Goal: Information Seeking & Learning: Learn about a topic

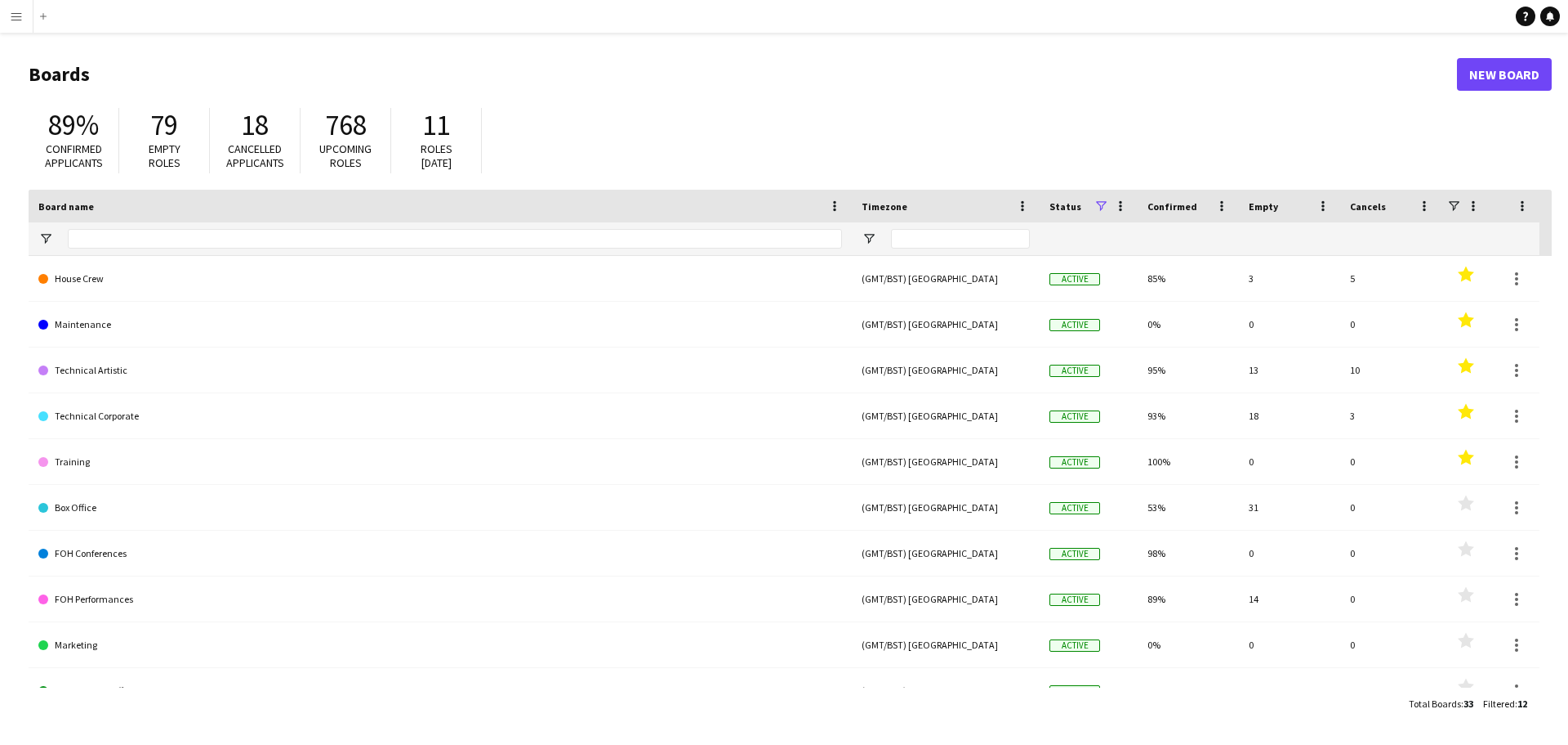
click at [20, 17] on app-icon "Menu" at bounding box center [16, 16] width 13 height 13
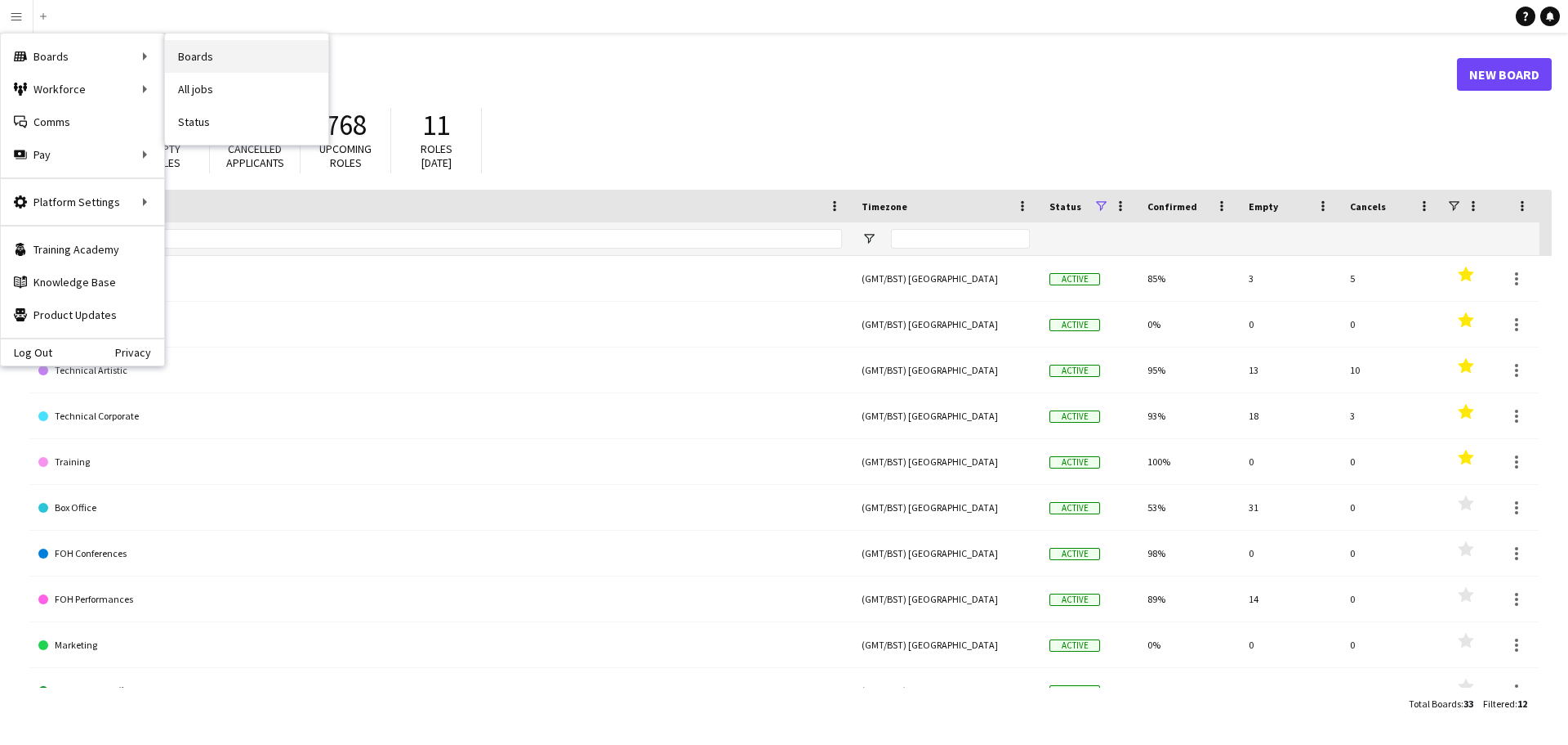
click at [196, 50] on link "Boards" at bounding box center [246, 56] width 163 height 33
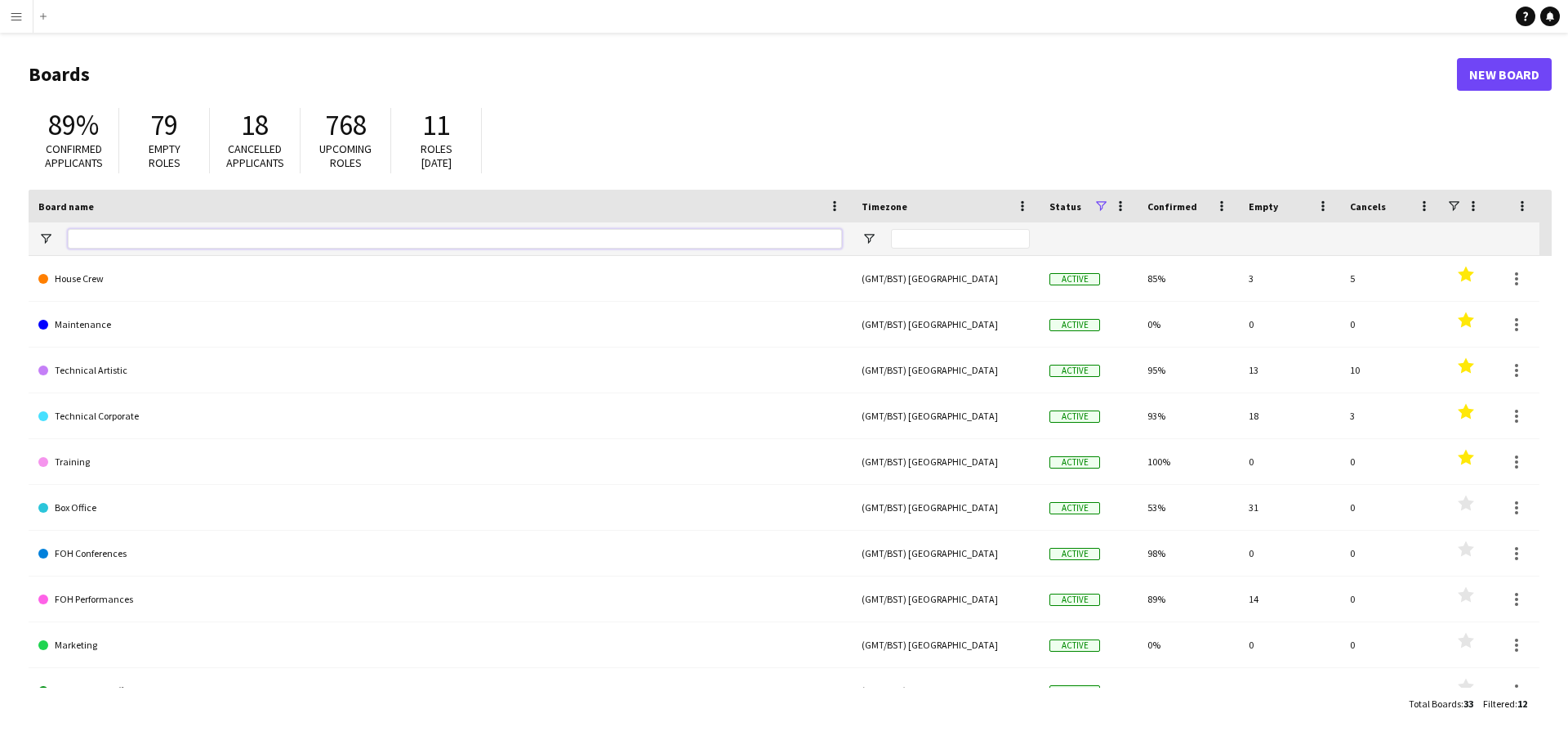
click at [169, 234] on input "Board name Filter Input" at bounding box center [455, 239] width 774 height 20
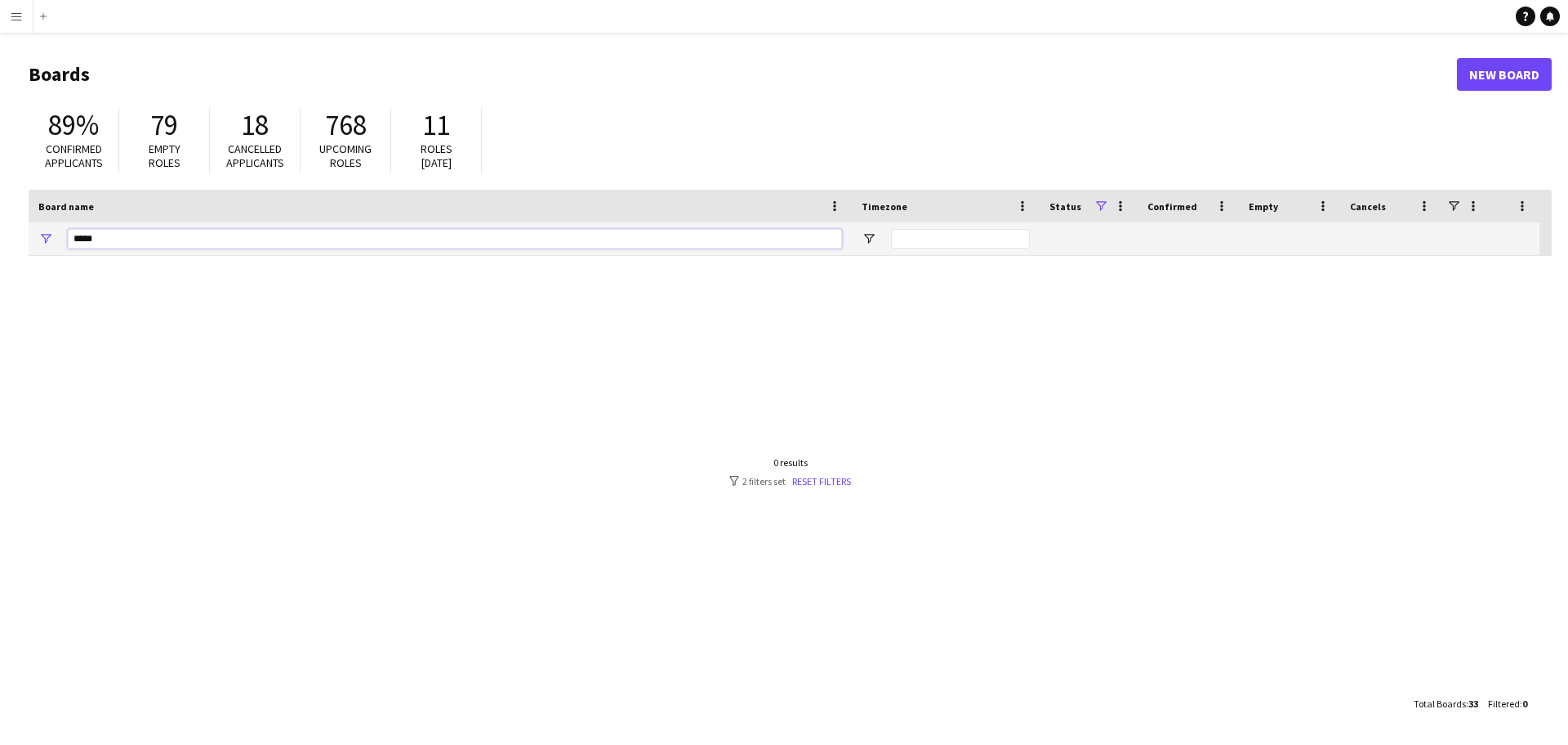
type input "*****"
click at [21, 12] on app-icon "Menu" at bounding box center [16, 16] width 13 height 13
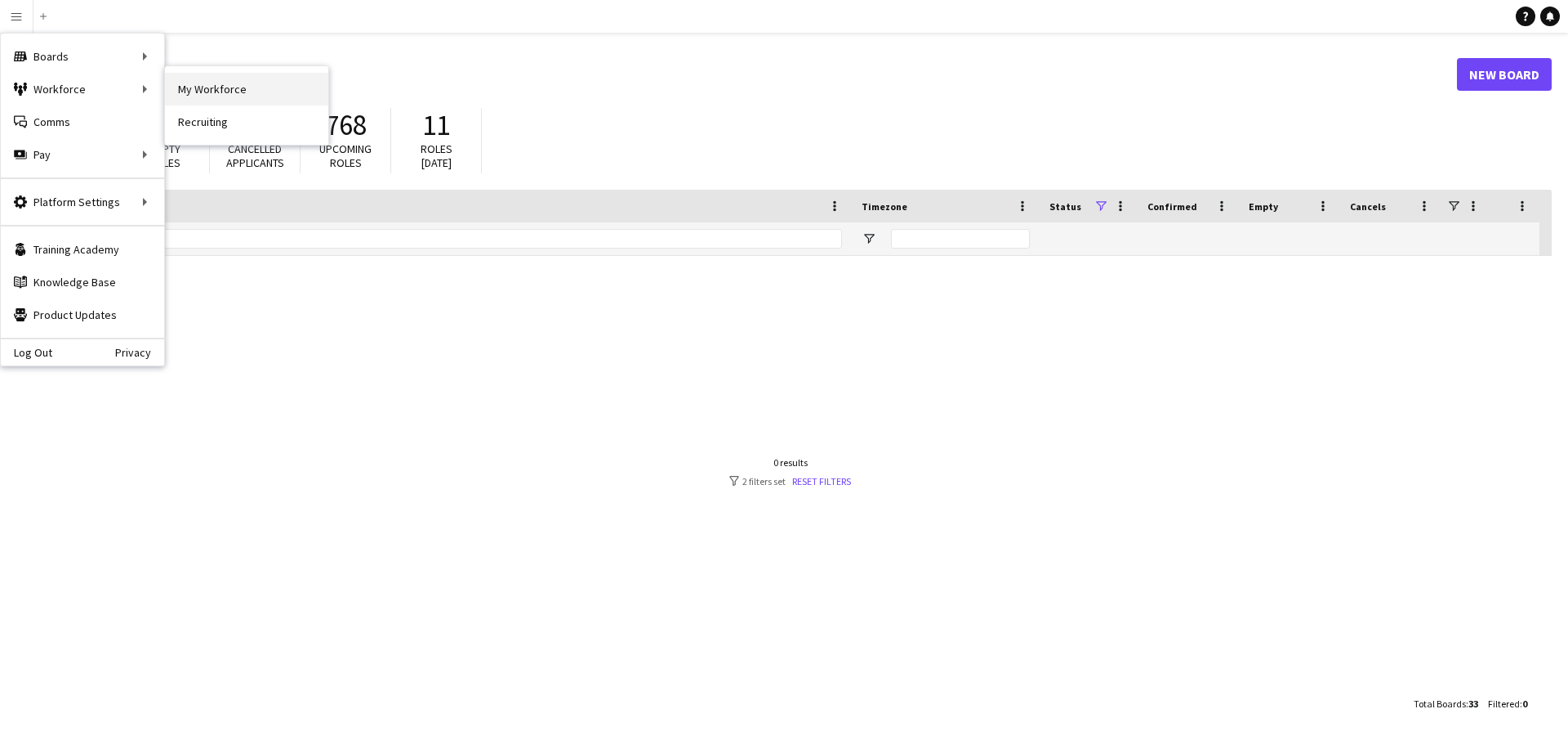
click at [196, 92] on link "My Workforce" at bounding box center [246, 89] width 163 height 33
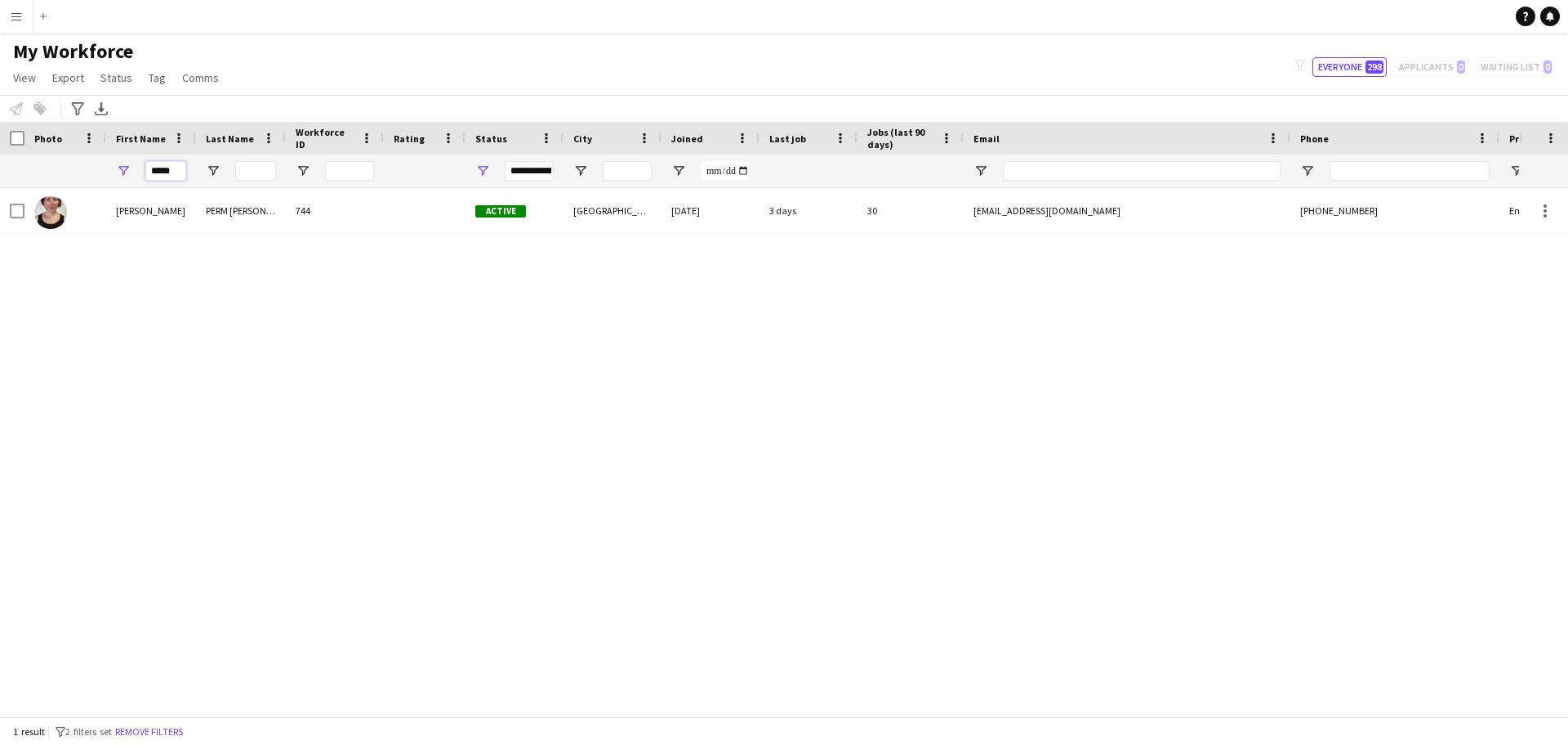
drag, startPoint x: 179, startPoint y: 170, endPoint x: 71, endPoint y: 163, distance: 108.2
click at [71, 163] on div "*****" at bounding box center [885, 170] width 1770 height 33
type input "*****"
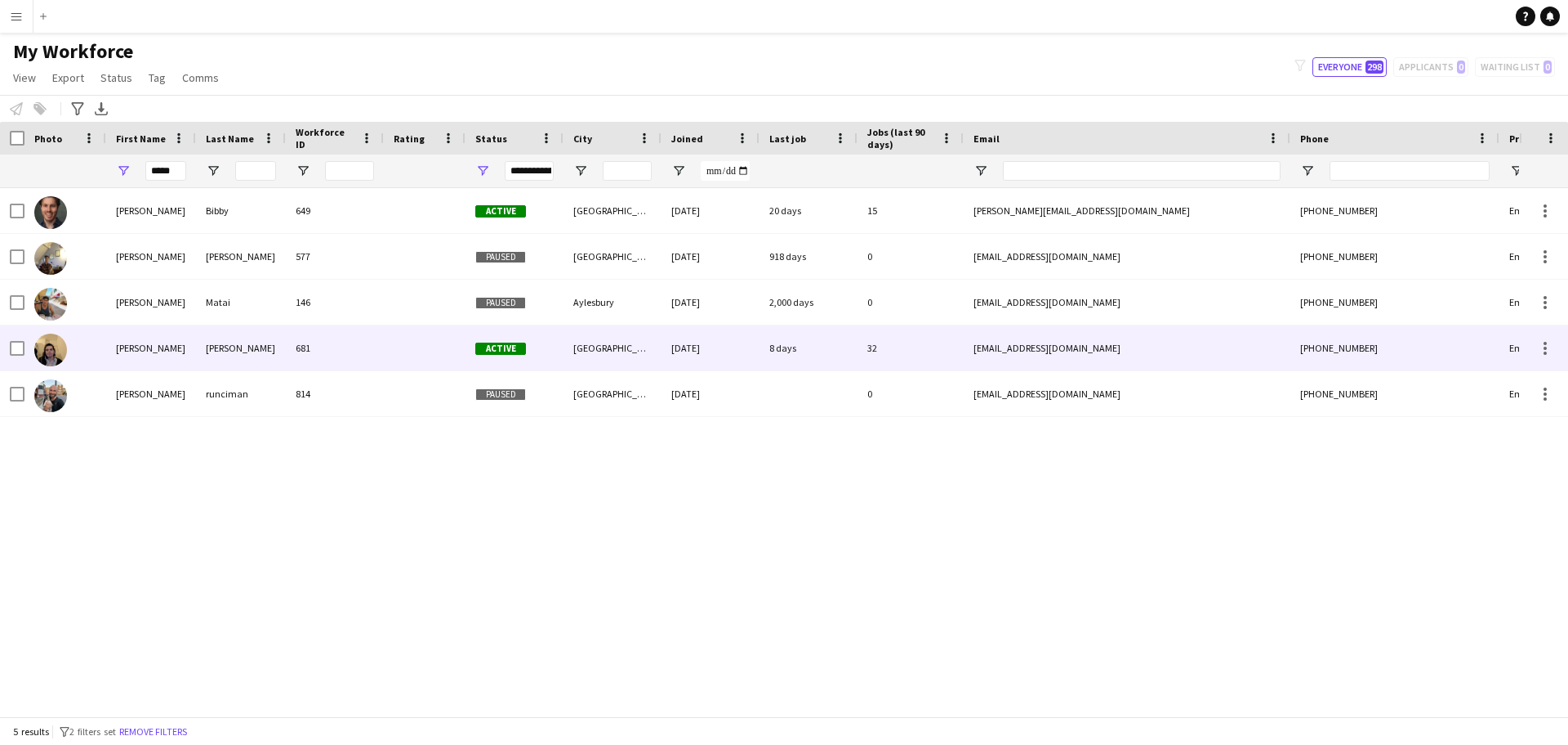
click at [136, 350] on div "[PERSON_NAME]" at bounding box center [151, 347] width 90 height 44
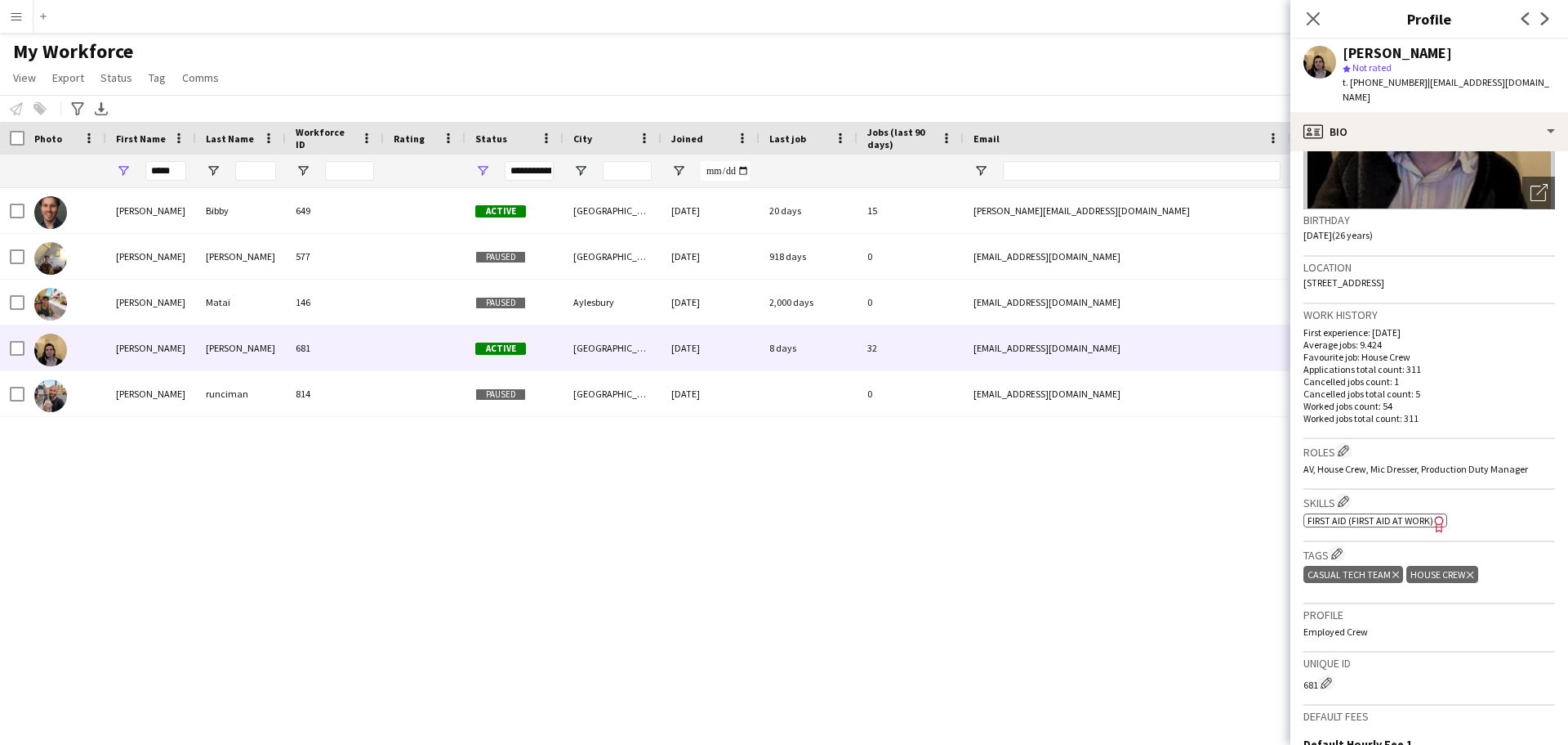
scroll to position [189, 0]
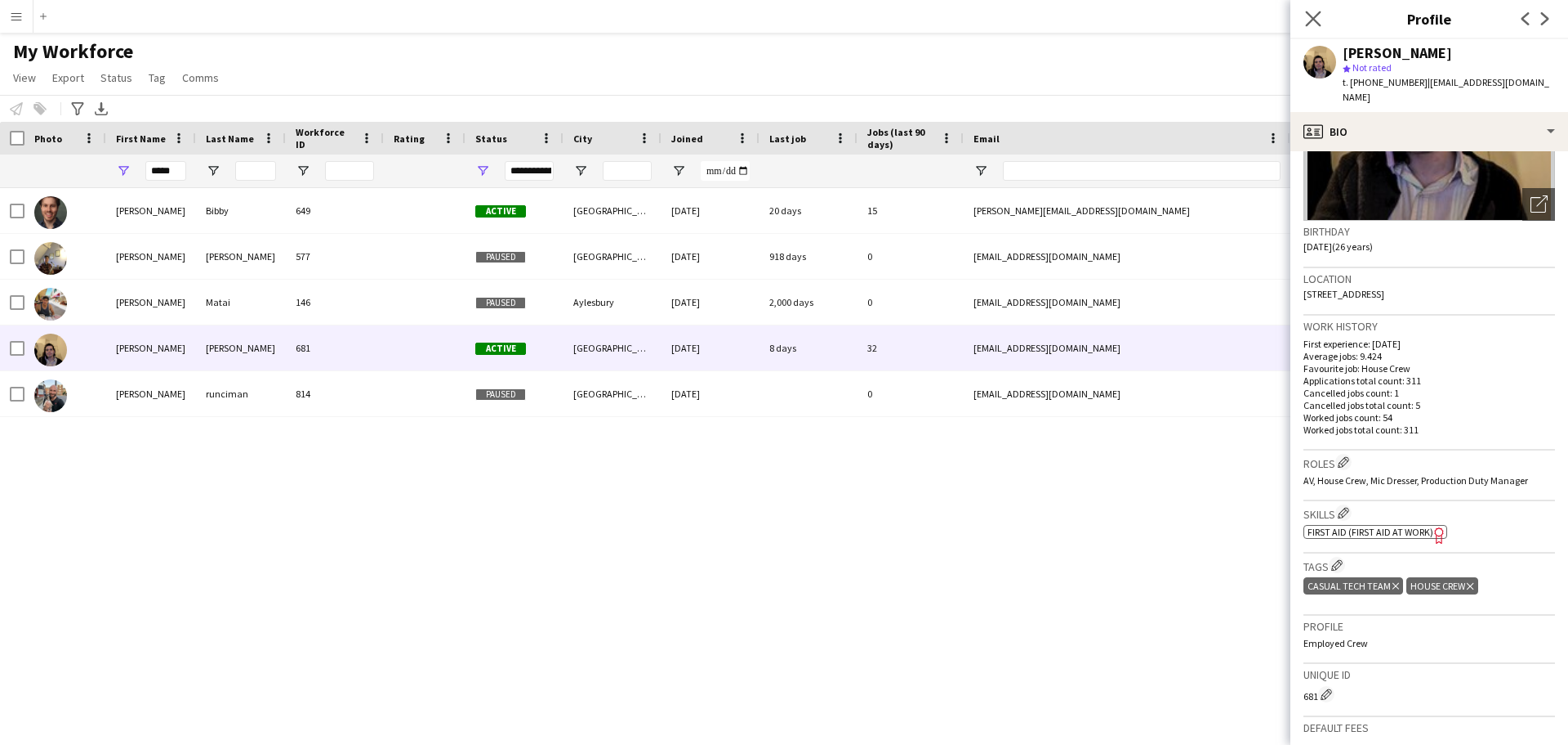
click at [1321, 14] on icon "Close pop-in" at bounding box center [1313, 19] width 16 height 16
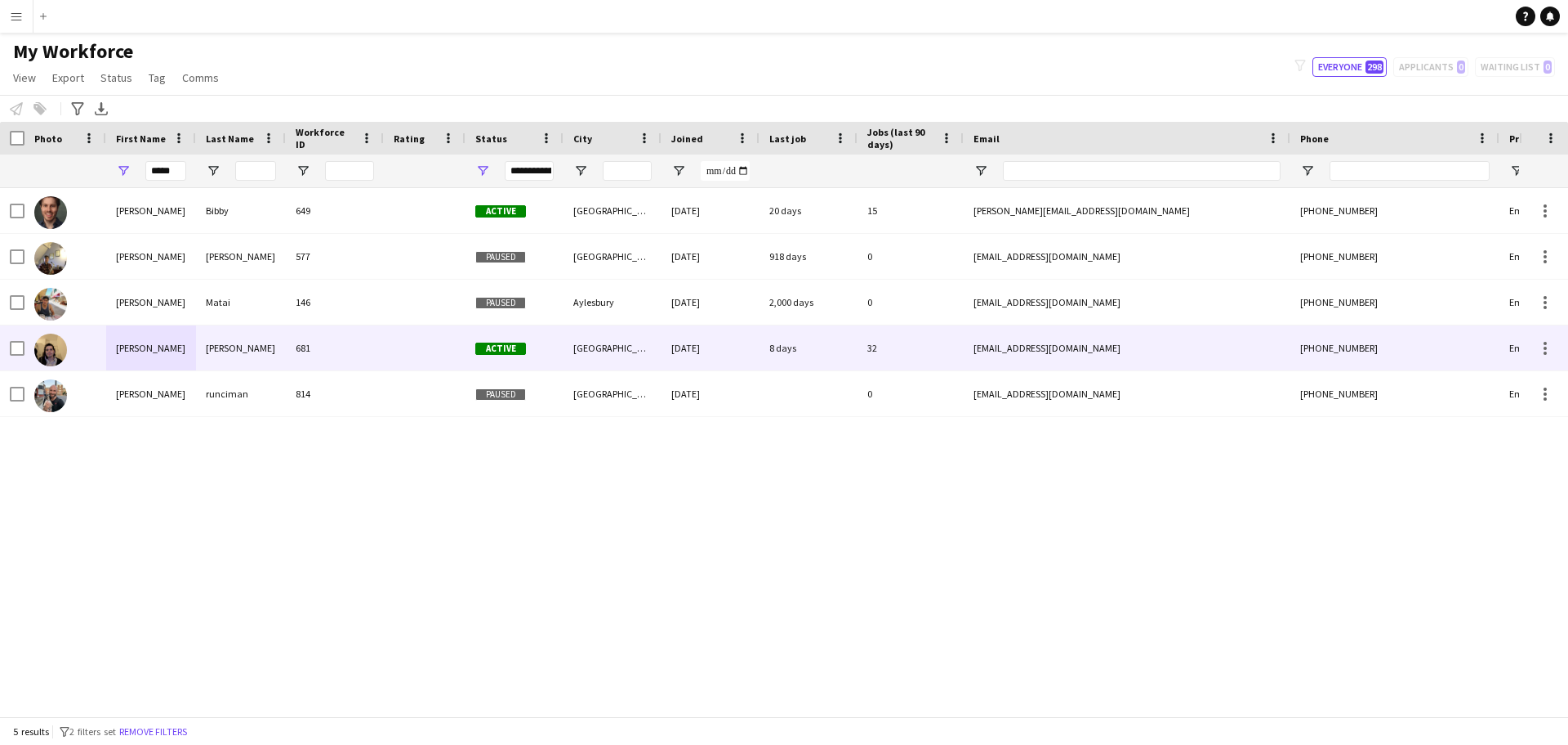
click at [128, 348] on div "[PERSON_NAME]" at bounding box center [151, 347] width 90 height 44
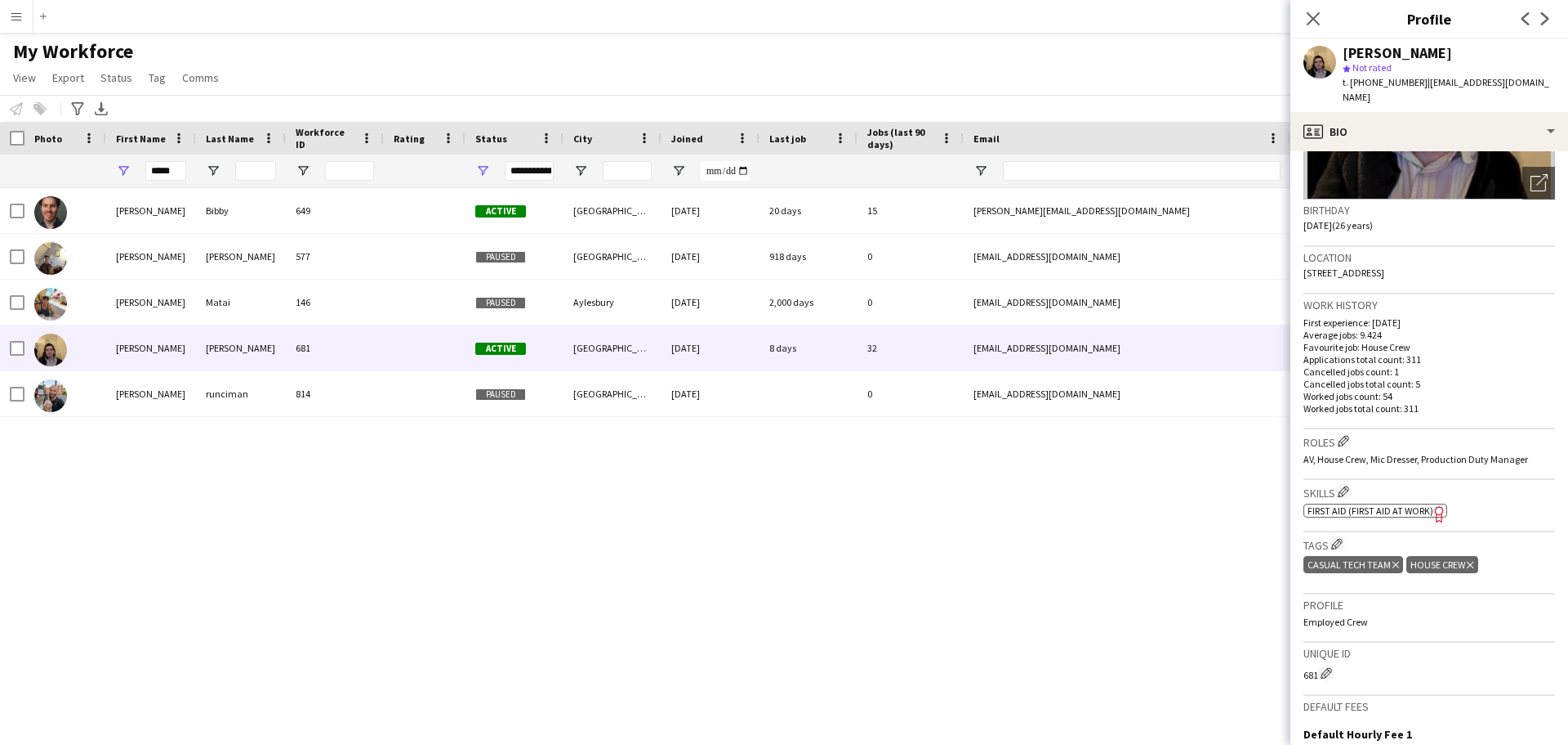
scroll to position [434, 0]
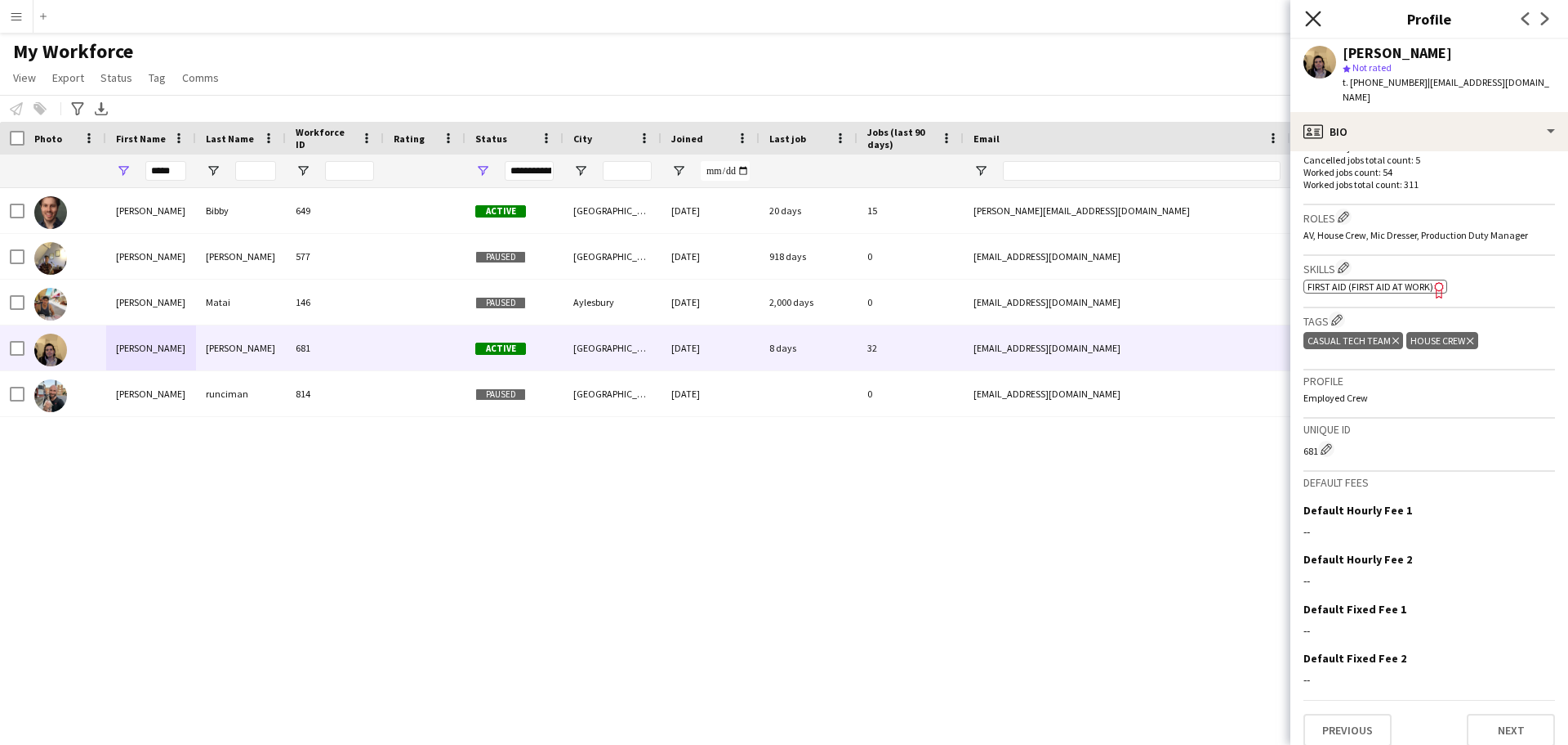
click at [1318, 26] on icon "Close pop-in" at bounding box center [1313, 19] width 16 height 16
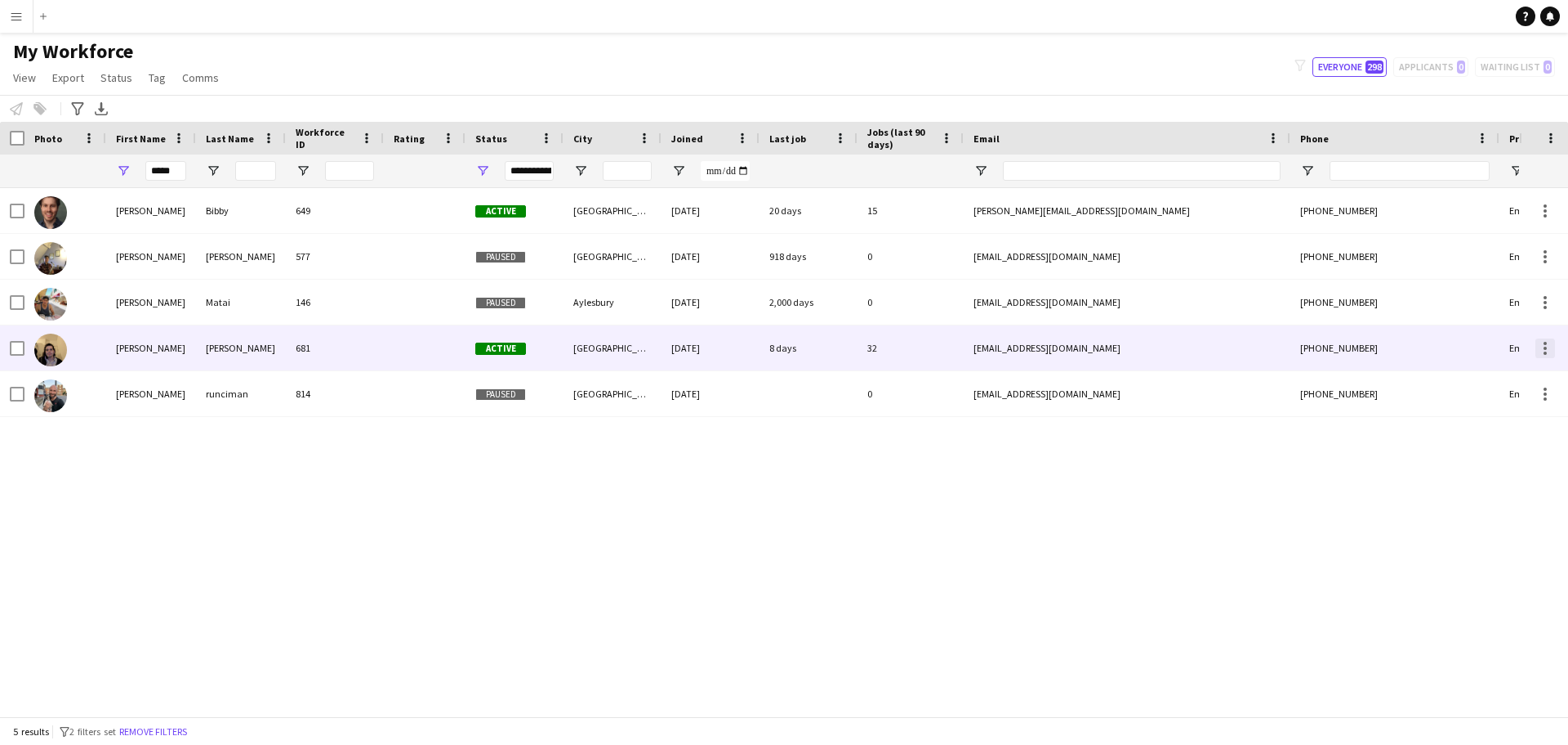
click at [1546, 347] on div at bounding box center [1544, 348] width 3 height 3
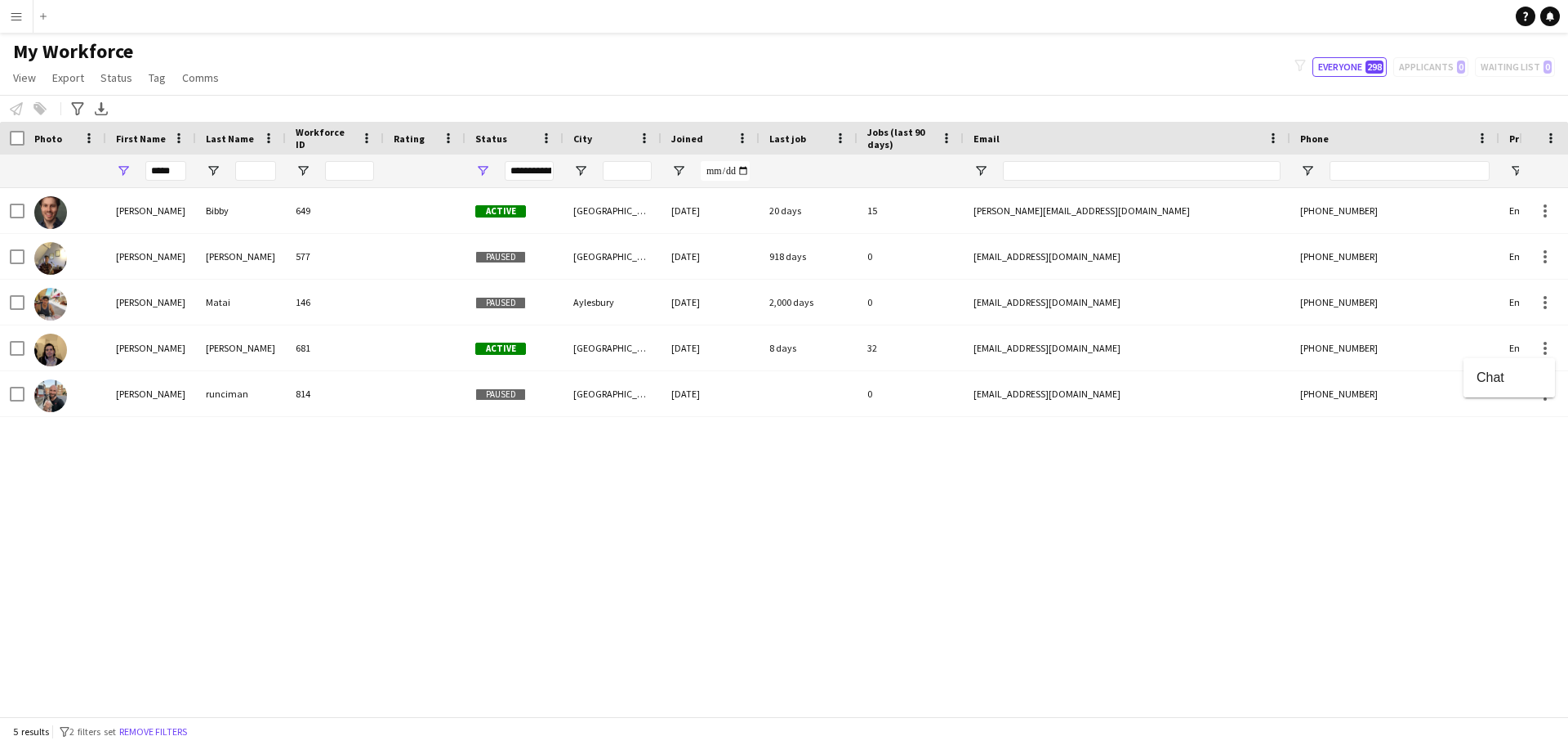
click at [1476, 490] on div at bounding box center [784, 372] width 1568 height 745
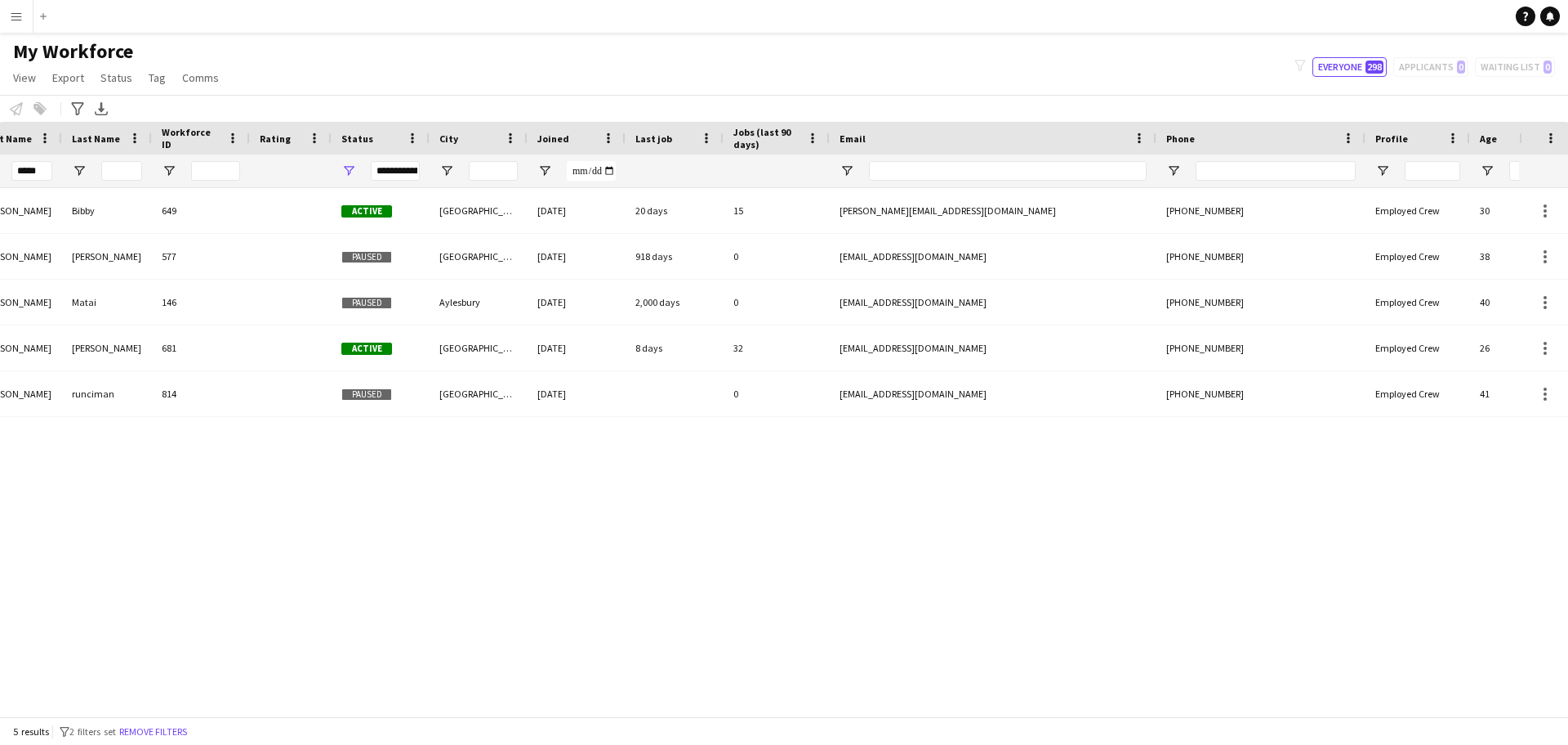
scroll to position [0, 0]
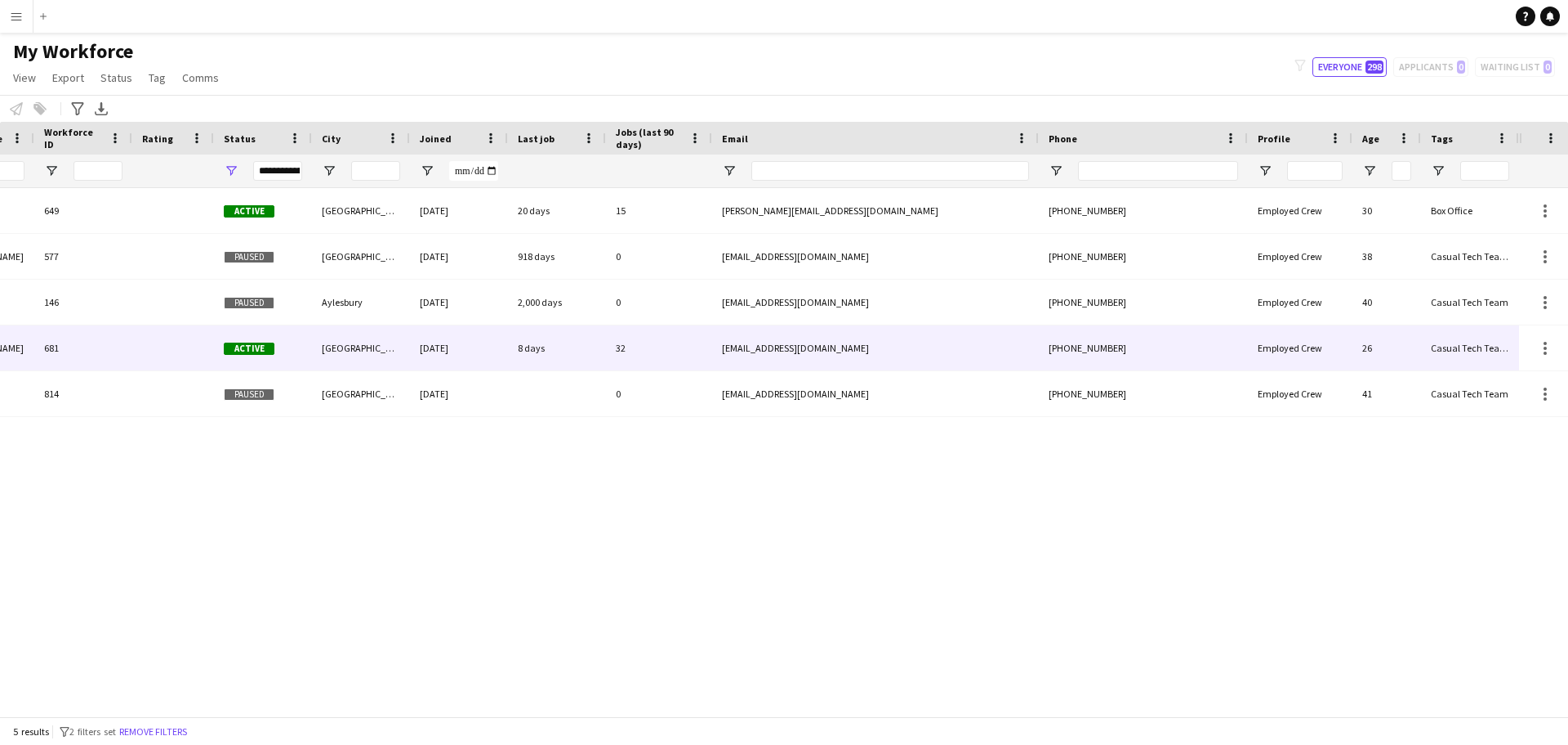
click at [1454, 348] on div "Casual Tech Team, House Crew" at bounding box center [1469, 347] width 98 height 44
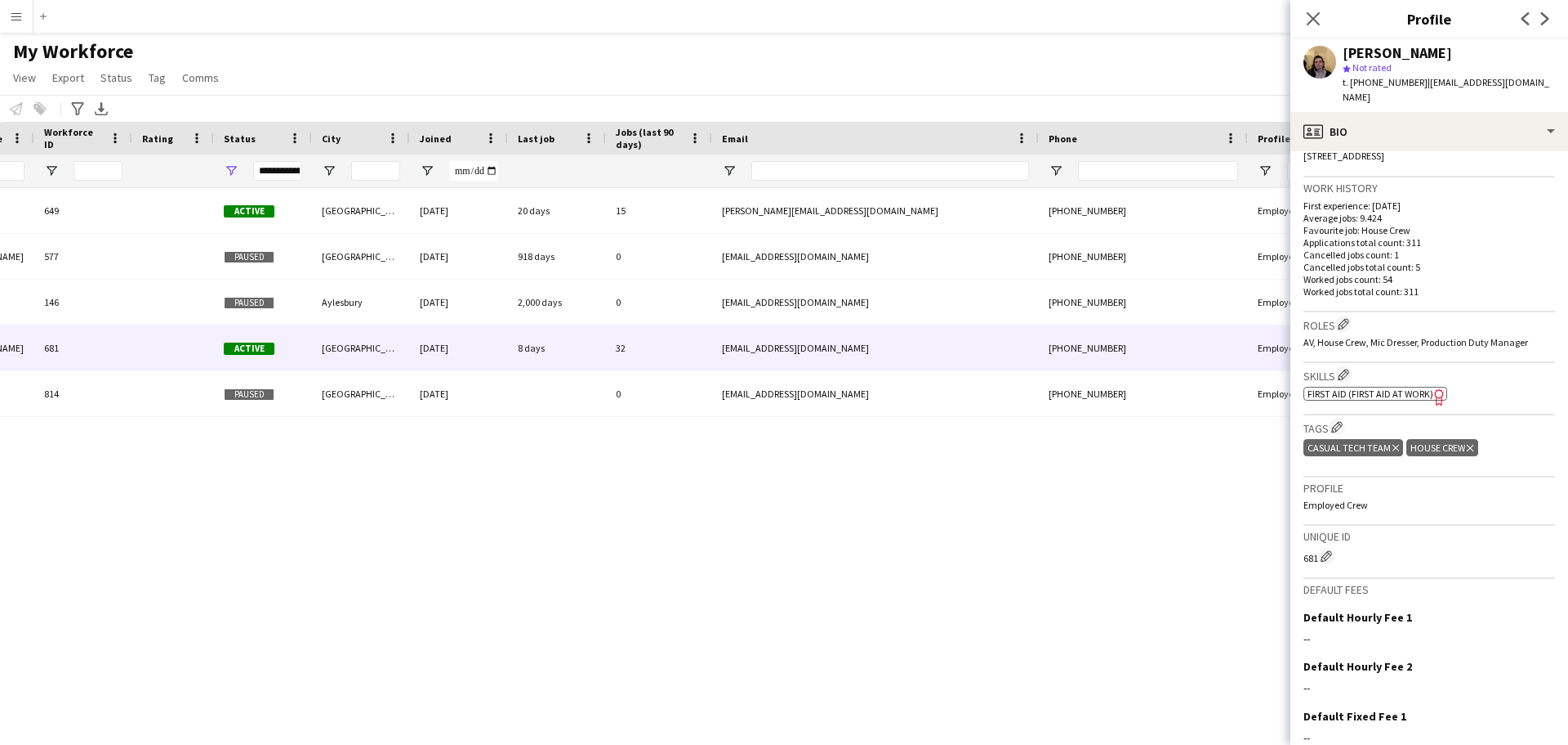
click at [941, 648] on div "[PERSON_NAME] 649 Active [GEOGRAPHIC_DATA] [DATE] 20 days 15 [PERSON_NAME][EMAI…" at bounding box center [759, 446] width 1520 height 516
click at [1313, 20] on icon at bounding box center [1313, 19] width 16 height 16
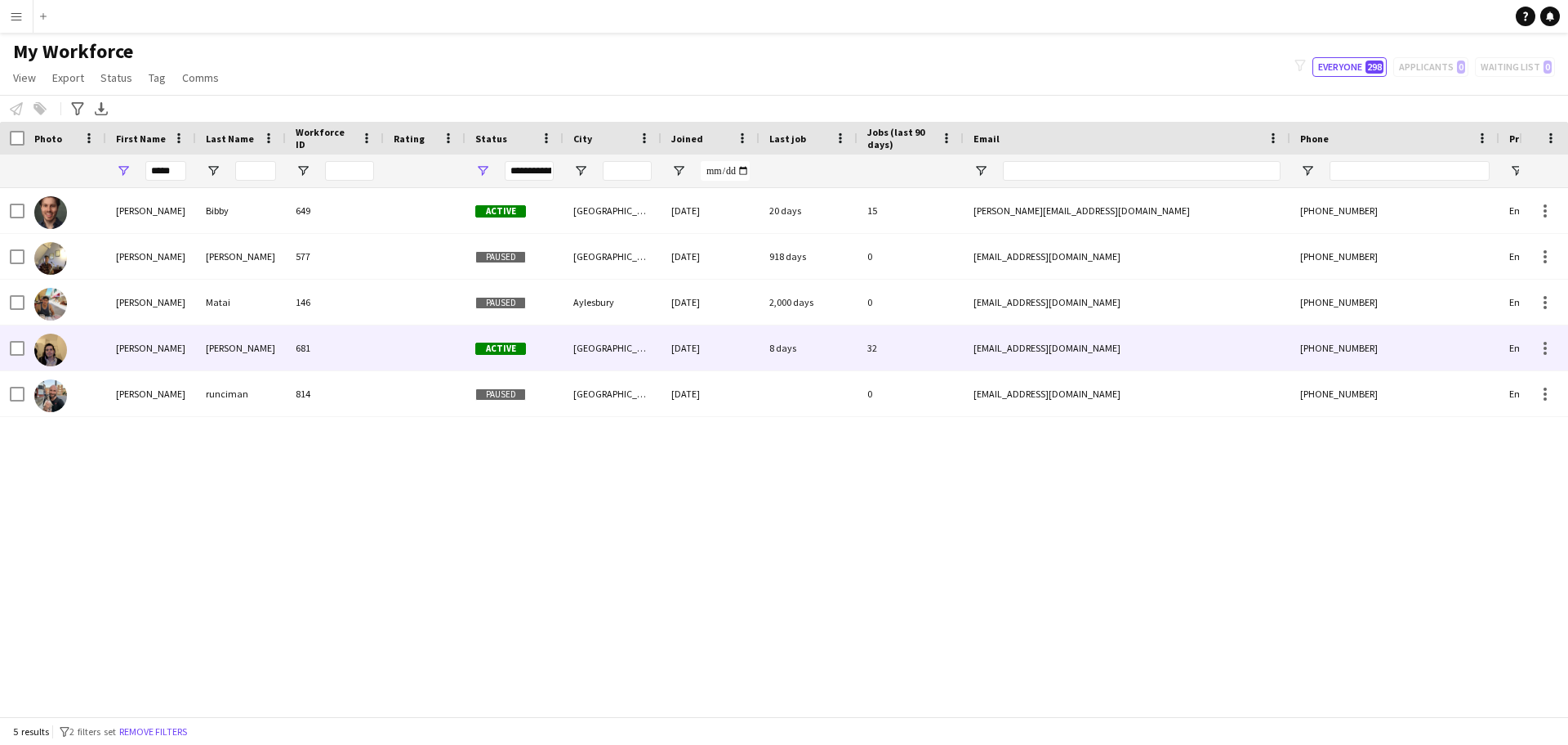
click at [874, 349] on div "32" at bounding box center [911, 347] width 107 height 44
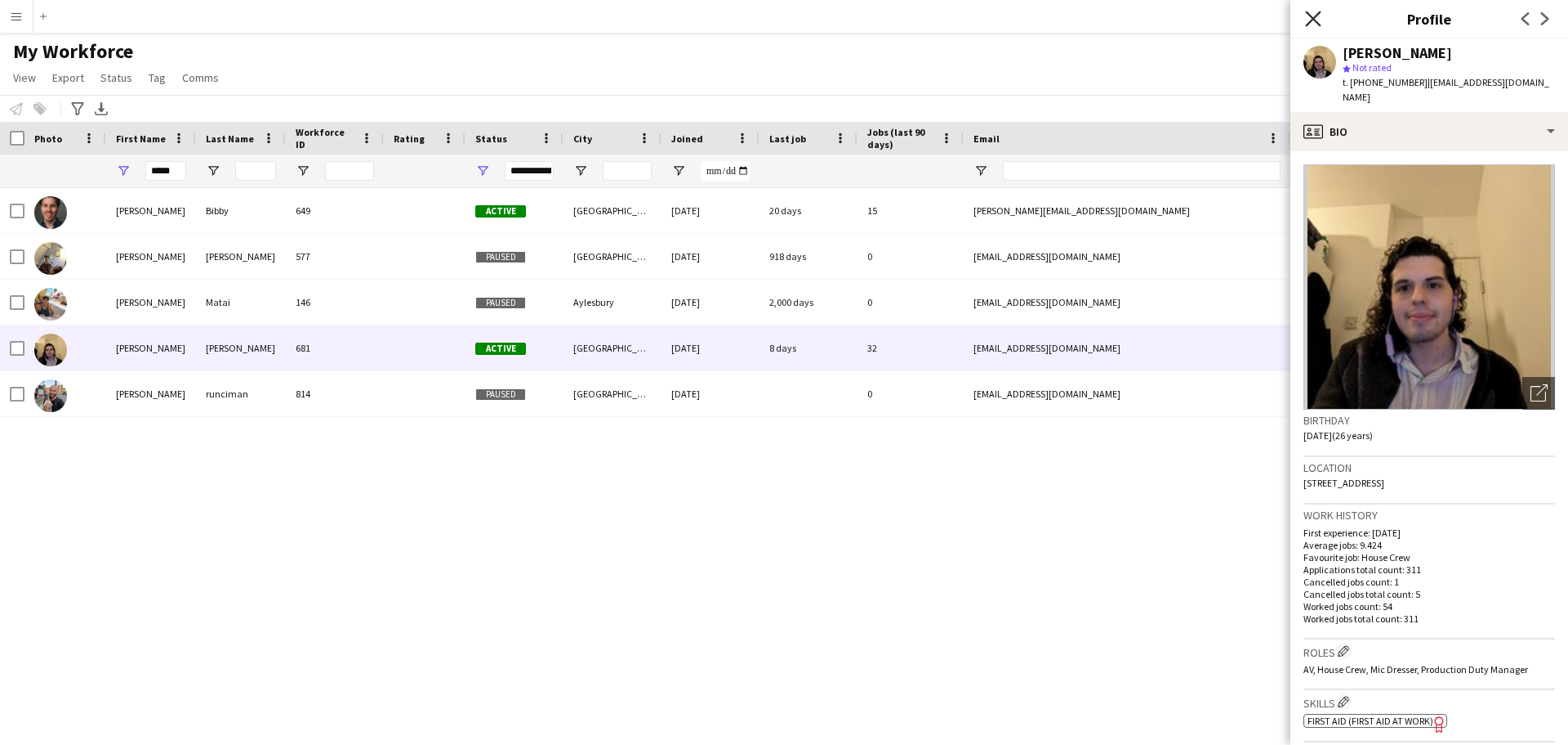
click at [1307, 24] on icon "Close pop-in" at bounding box center [1313, 19] width 16 height 16
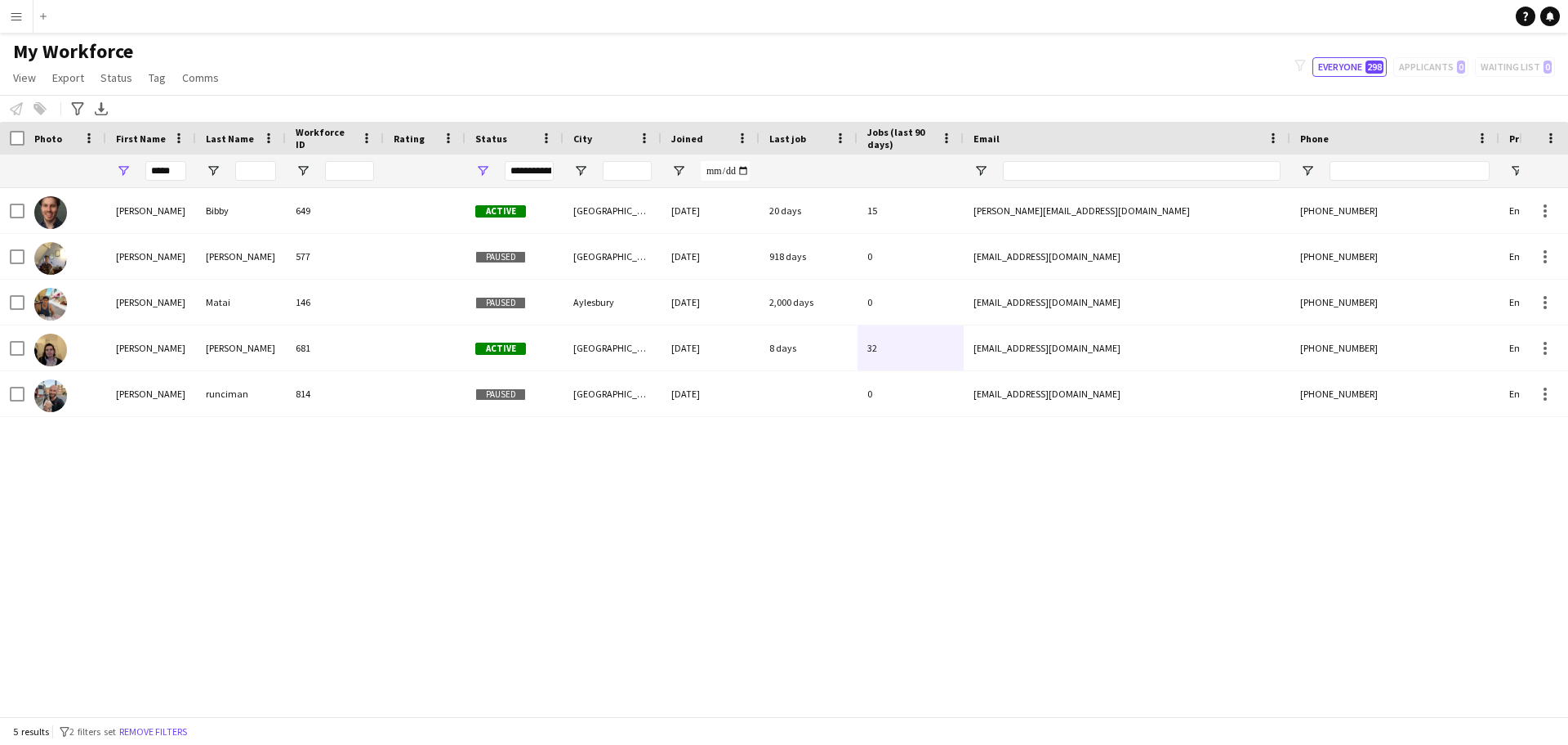
click at [16, 22] on app-icon "Menu" at bounding box center [16, 16] width 13 height 13
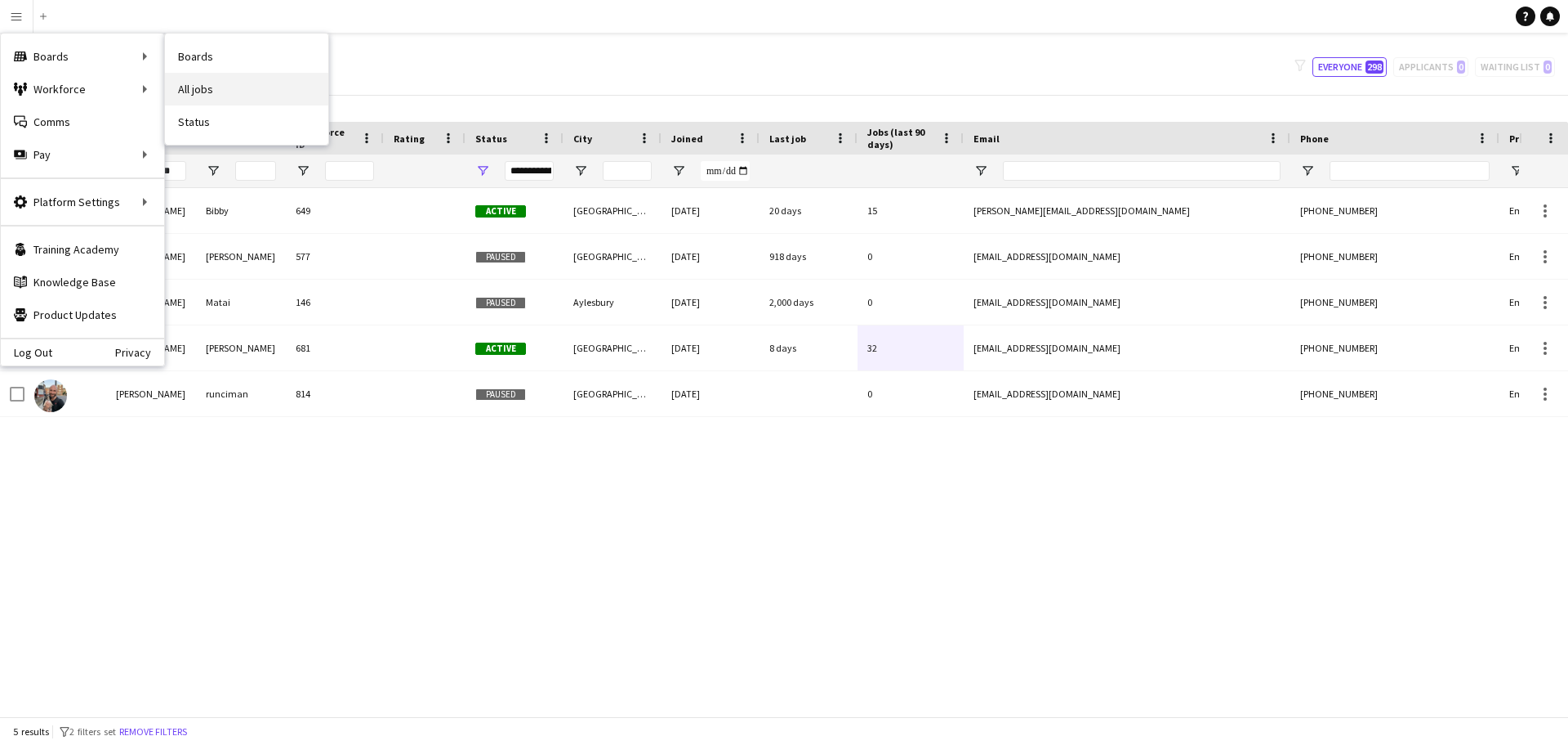
click at [196, 87] on link "All jobs" at bounding box center [246, 89] width 163 height 33
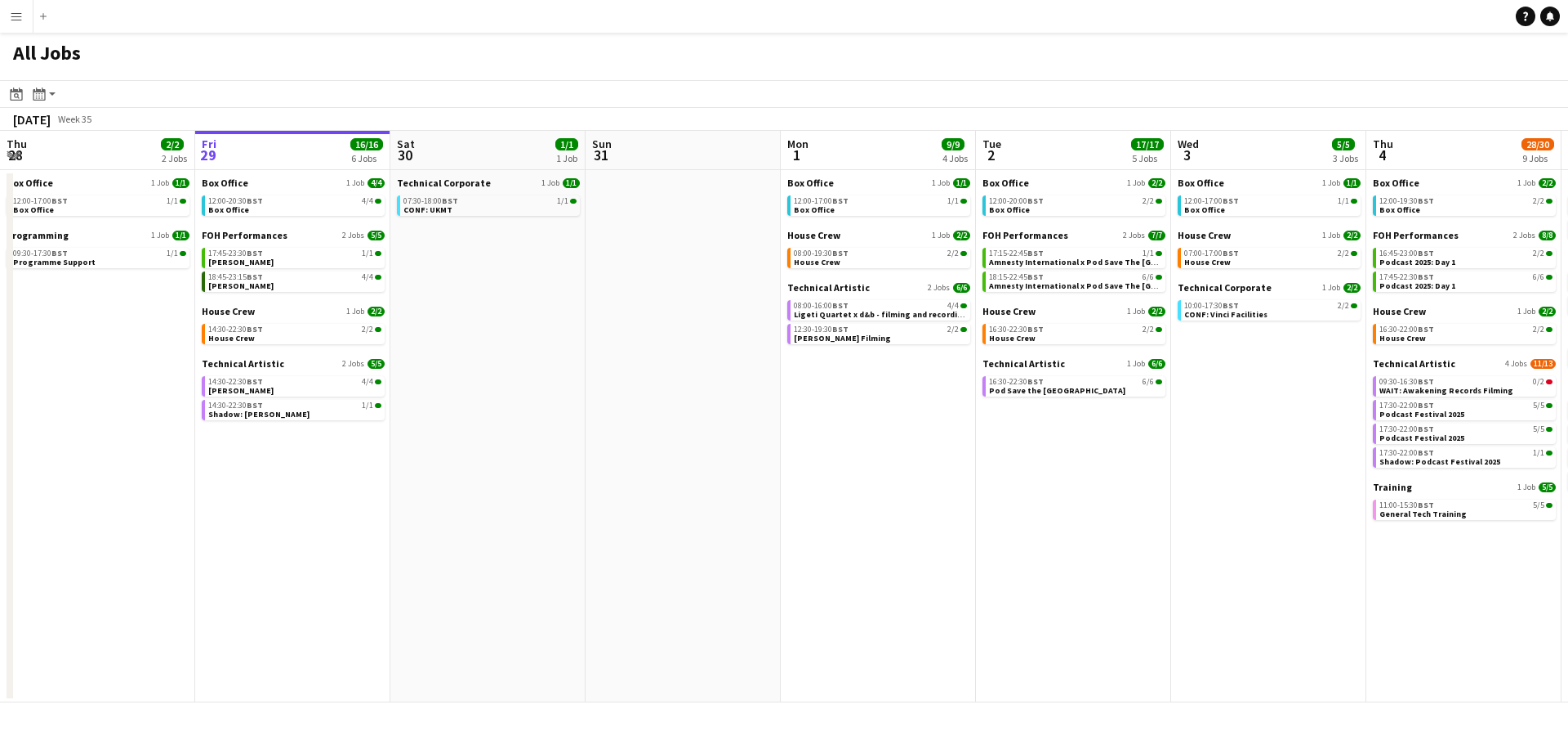
click at [22, 26] on button "Menu" at bounding box center [16, 16] width 33 height 33
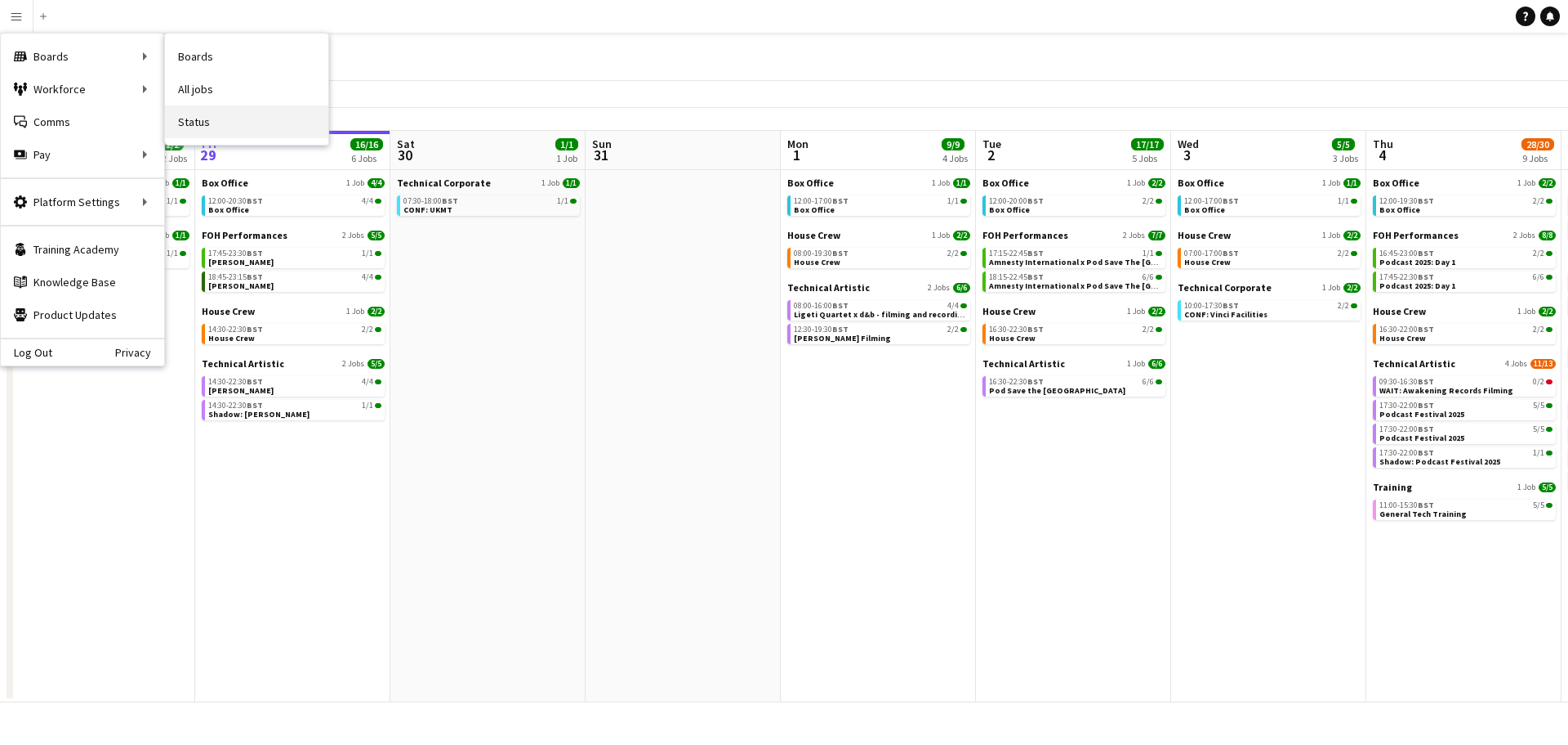
click at [187, 123] on link "Status" at bounding box center [246, 122] width 163 height 33
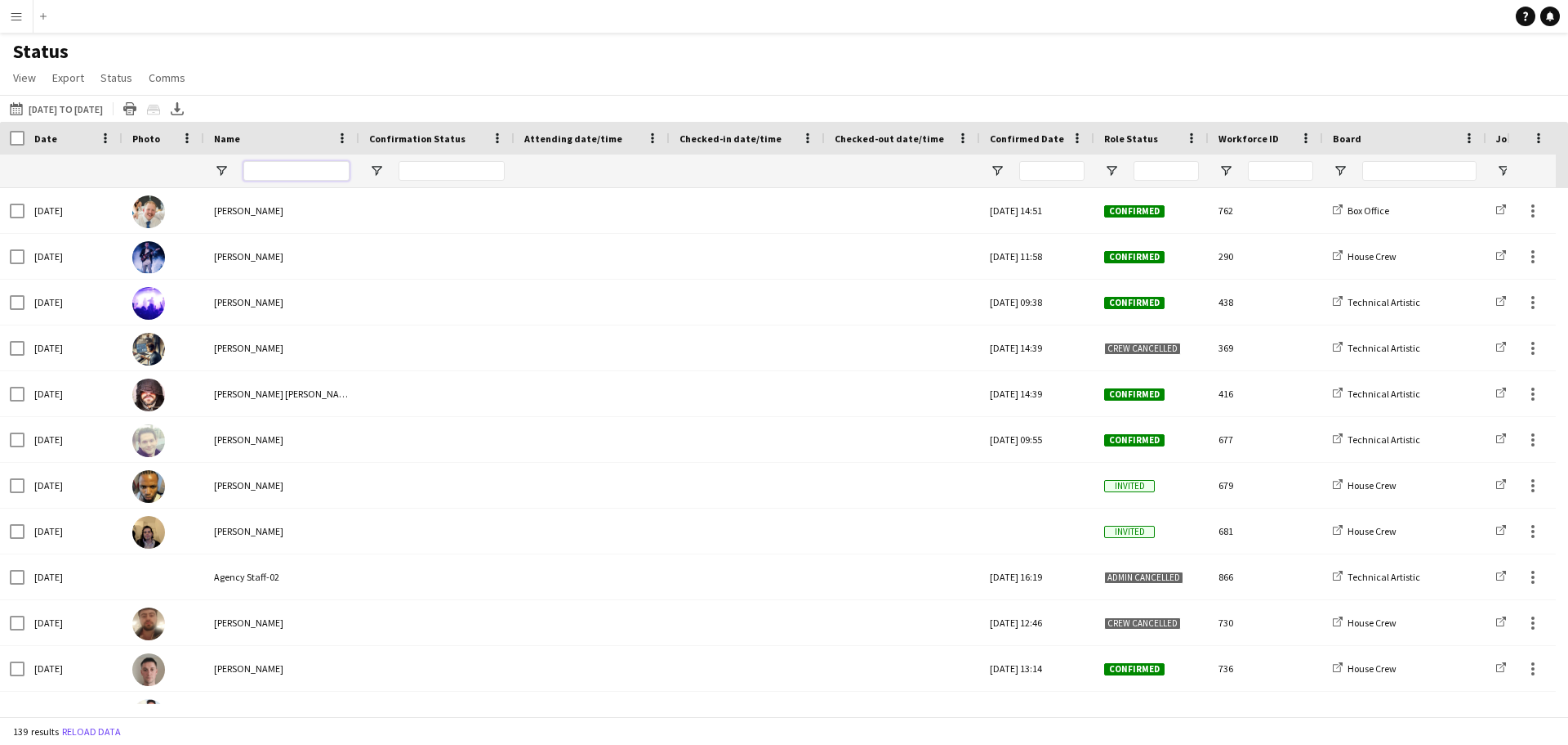
click at [268, 168] on input "Name Filter Input" at bounding box center [297, 171] width 107 height 20
type input "*****"
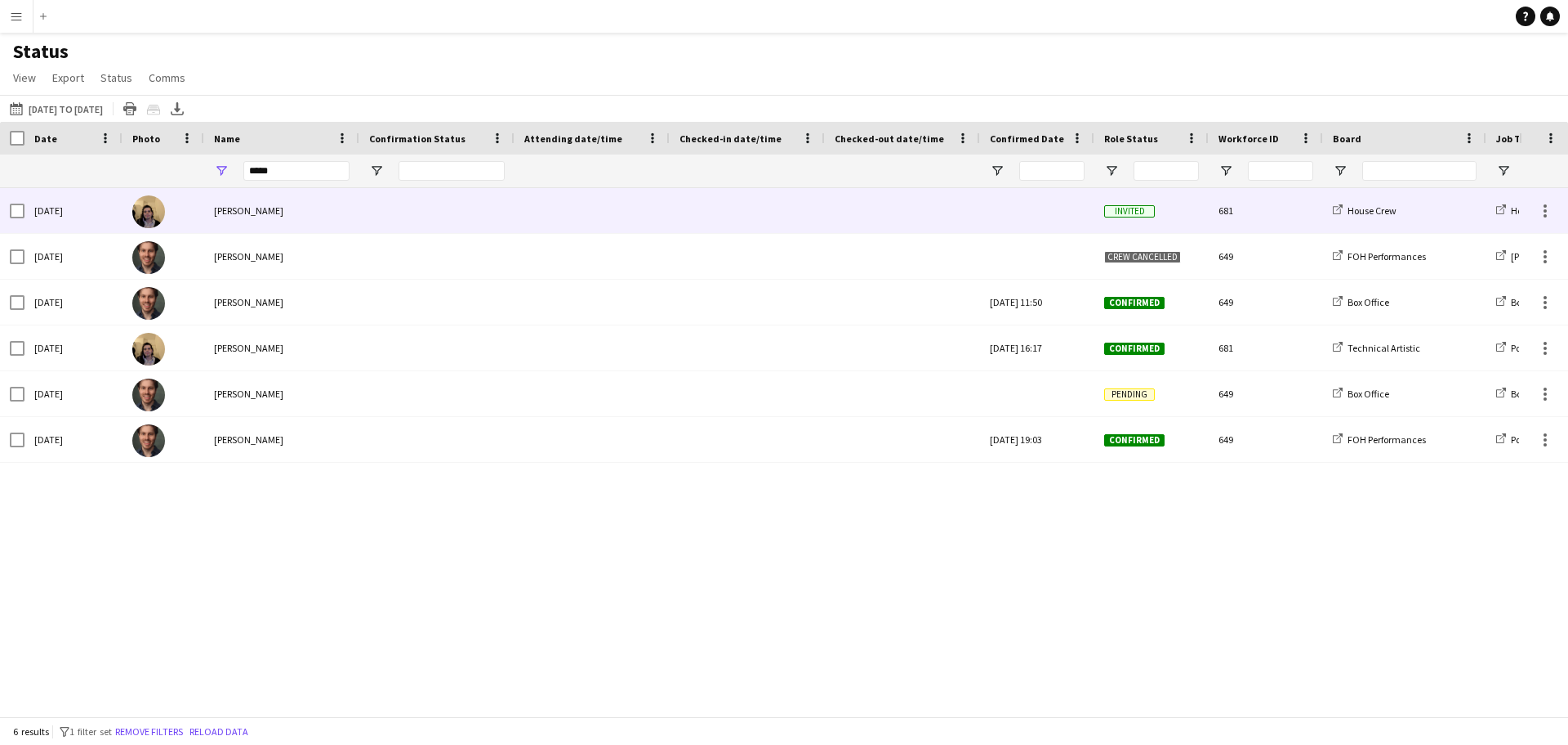
click at [239, 207] on span "[PERSON_NAME]" at bounding box center [249, 210] width 69 height 12
click at [1546, 209] on div at bounding box center [1544, 210] width 3 height 3
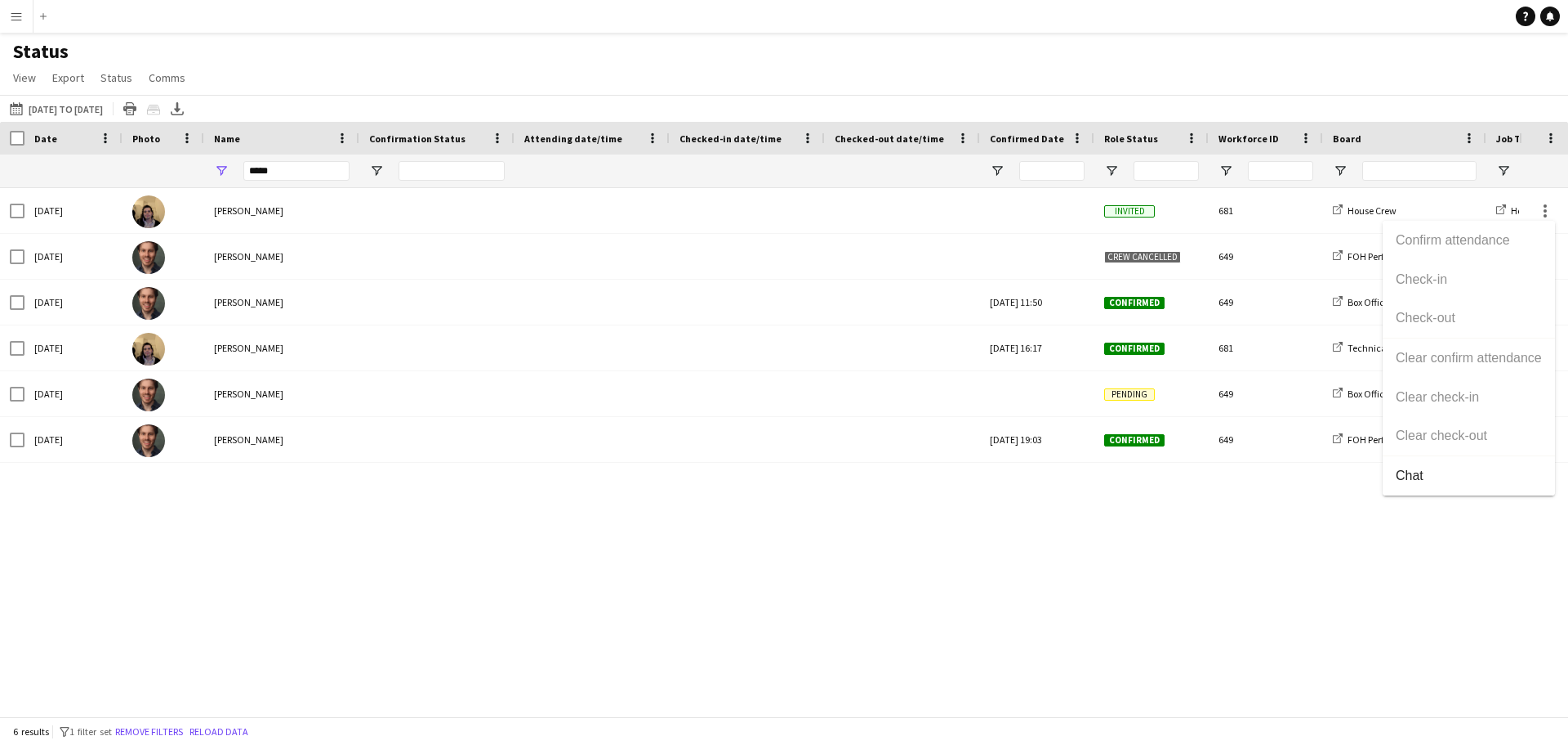
click at [1255, 573] on div at bounding box center [784, 372] width 1568 height 745
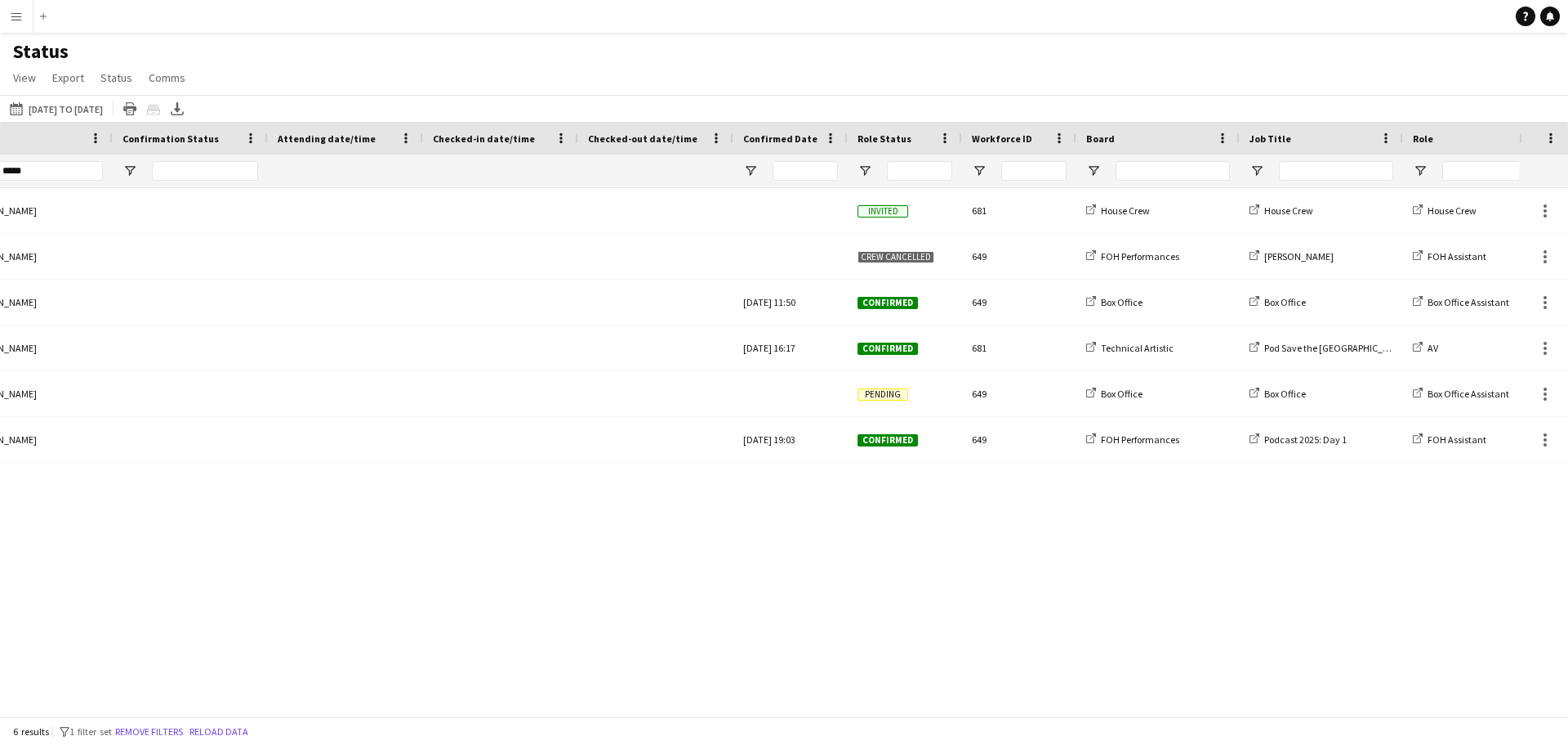
scroll to position [0, 388]
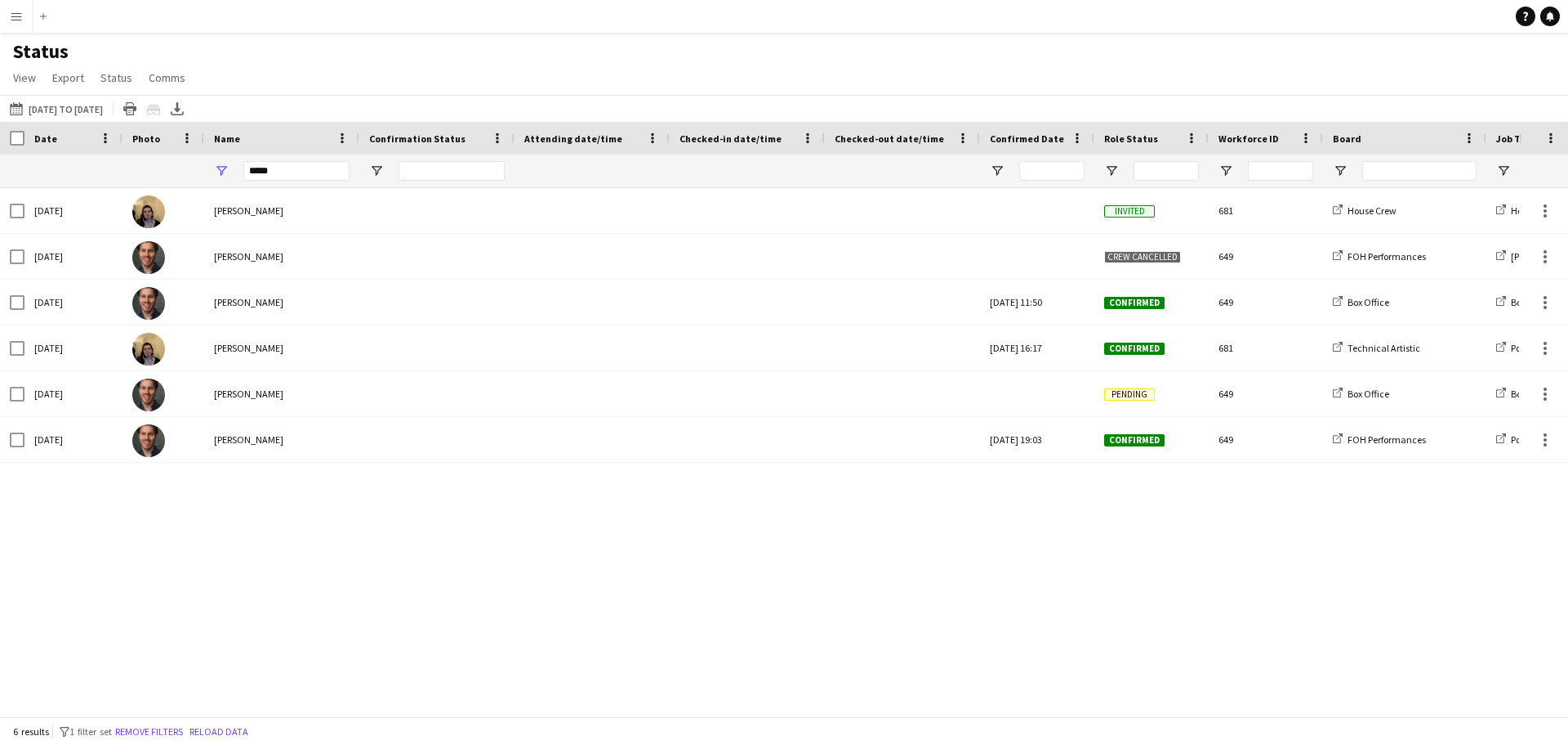
click at [25, 20] on button "Menu" at bounding box center [16, 16] width 33 height 33
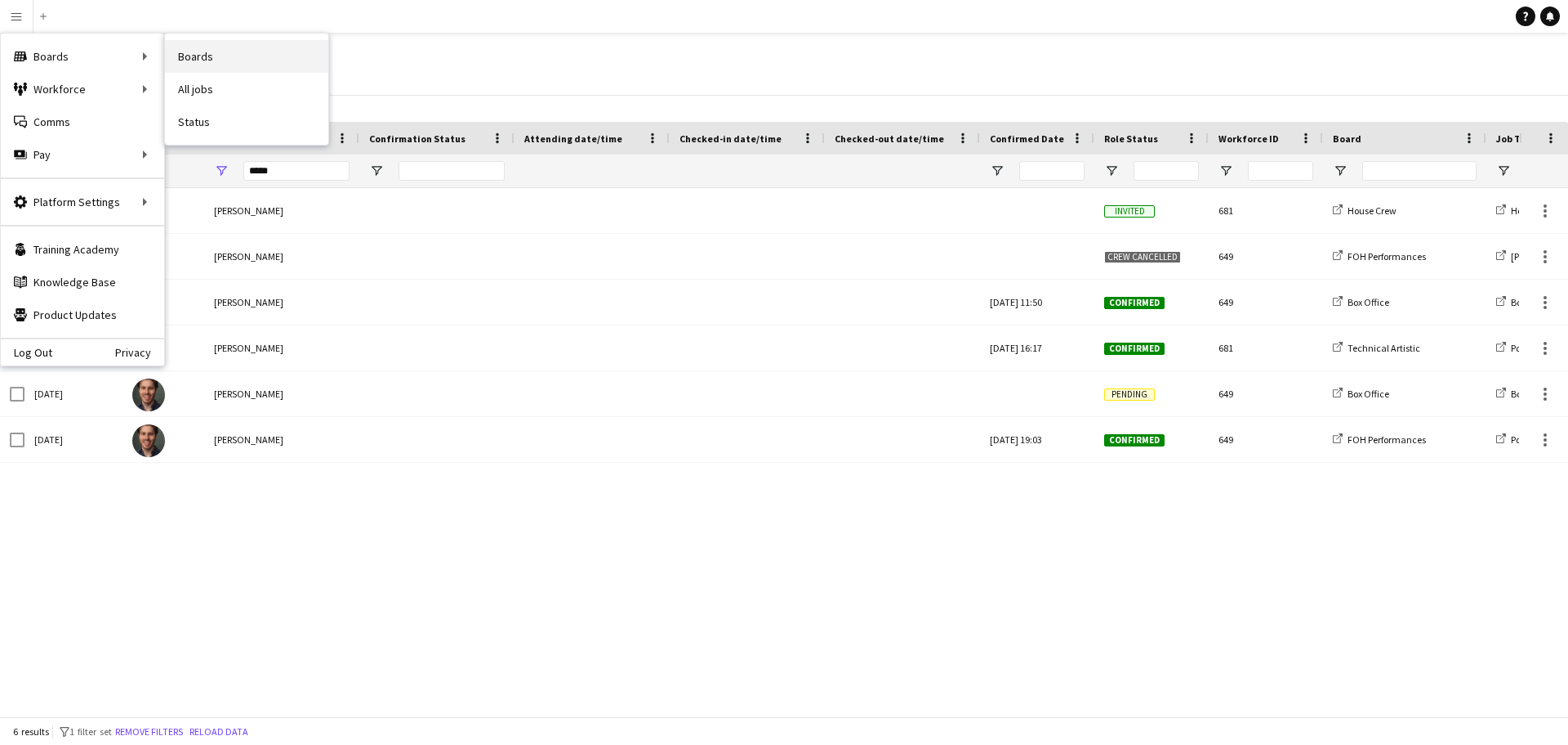
click at [221, 57] on link "Boards" at bounding box center [246, 56] width 163 height 33
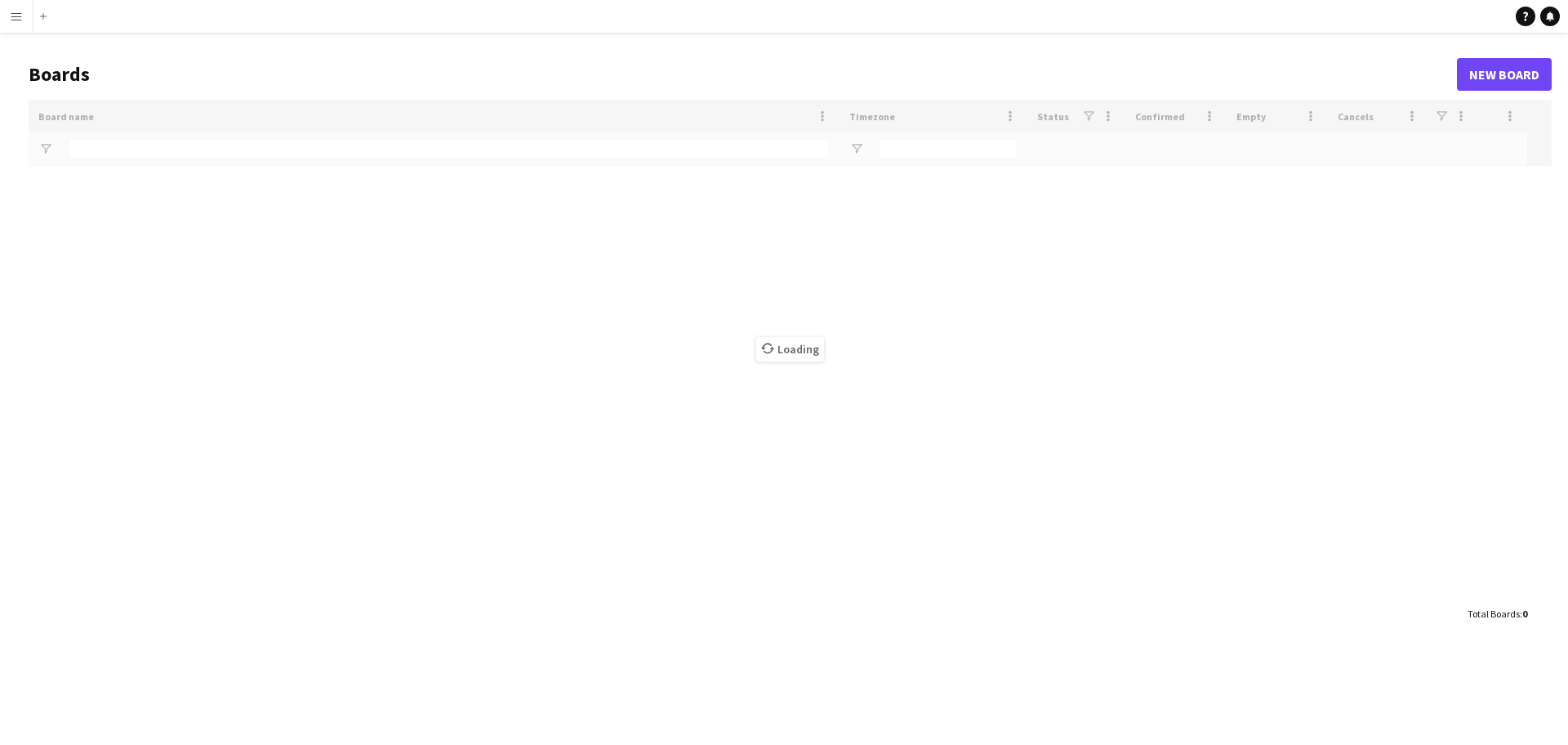
type input "*****"
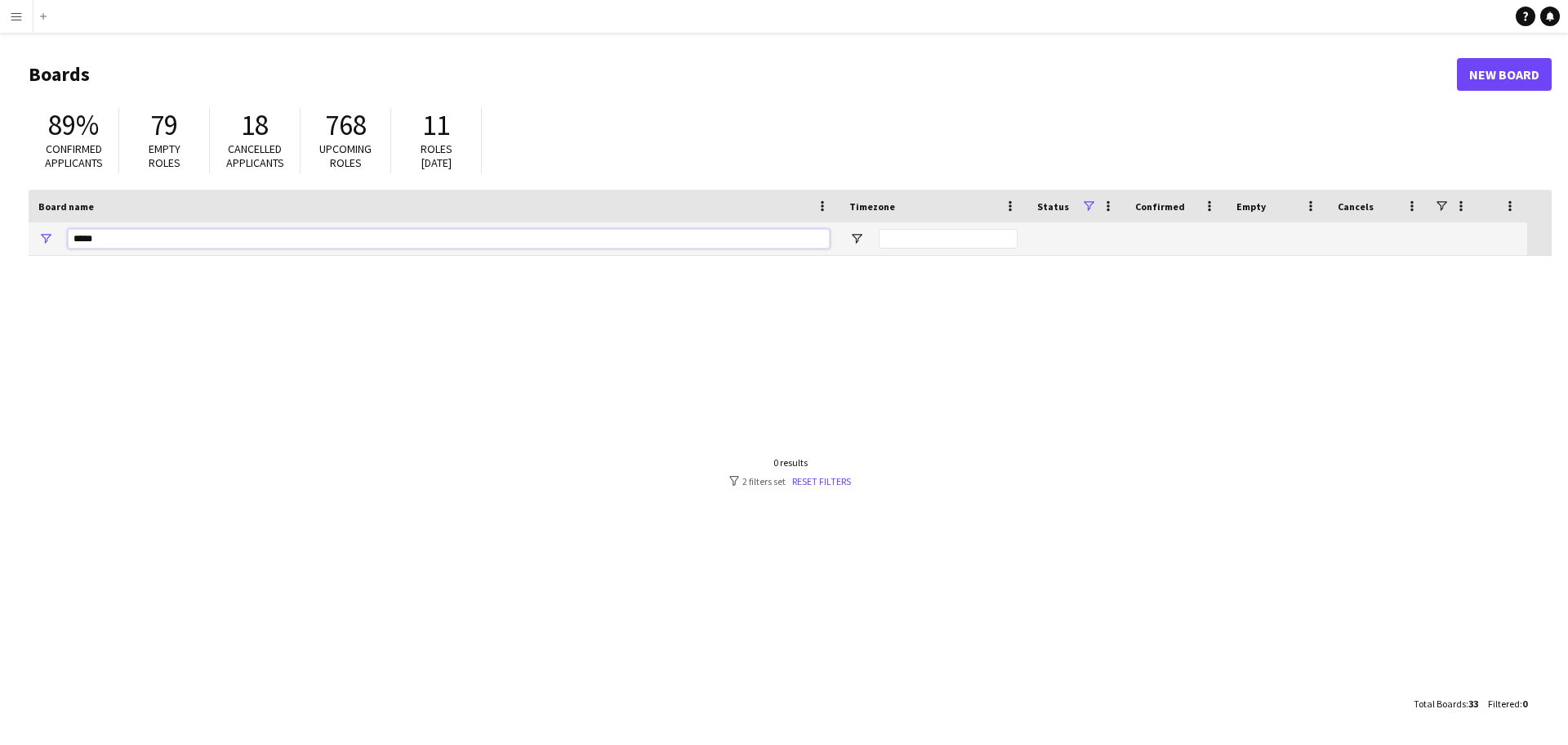
click at [137, 242] on input "*****" at bounding box center [449, 239] width 762 height 20
click at [8, 10] on button "Menu" at bounding box center [16, 16] width 33 height 33
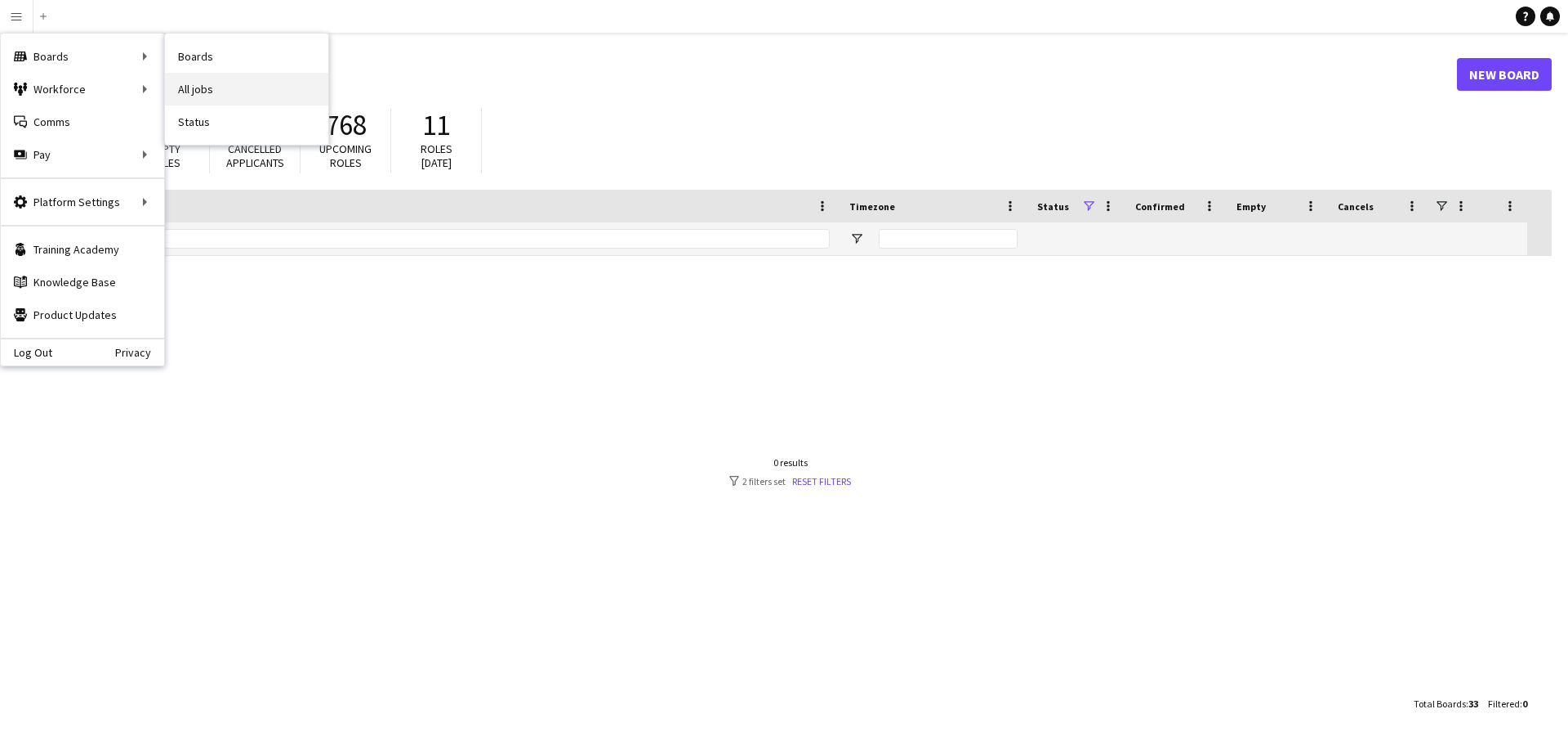
click at [194, 90] on link "All jobs" at bounding box center [246, 89] width 163 height 33
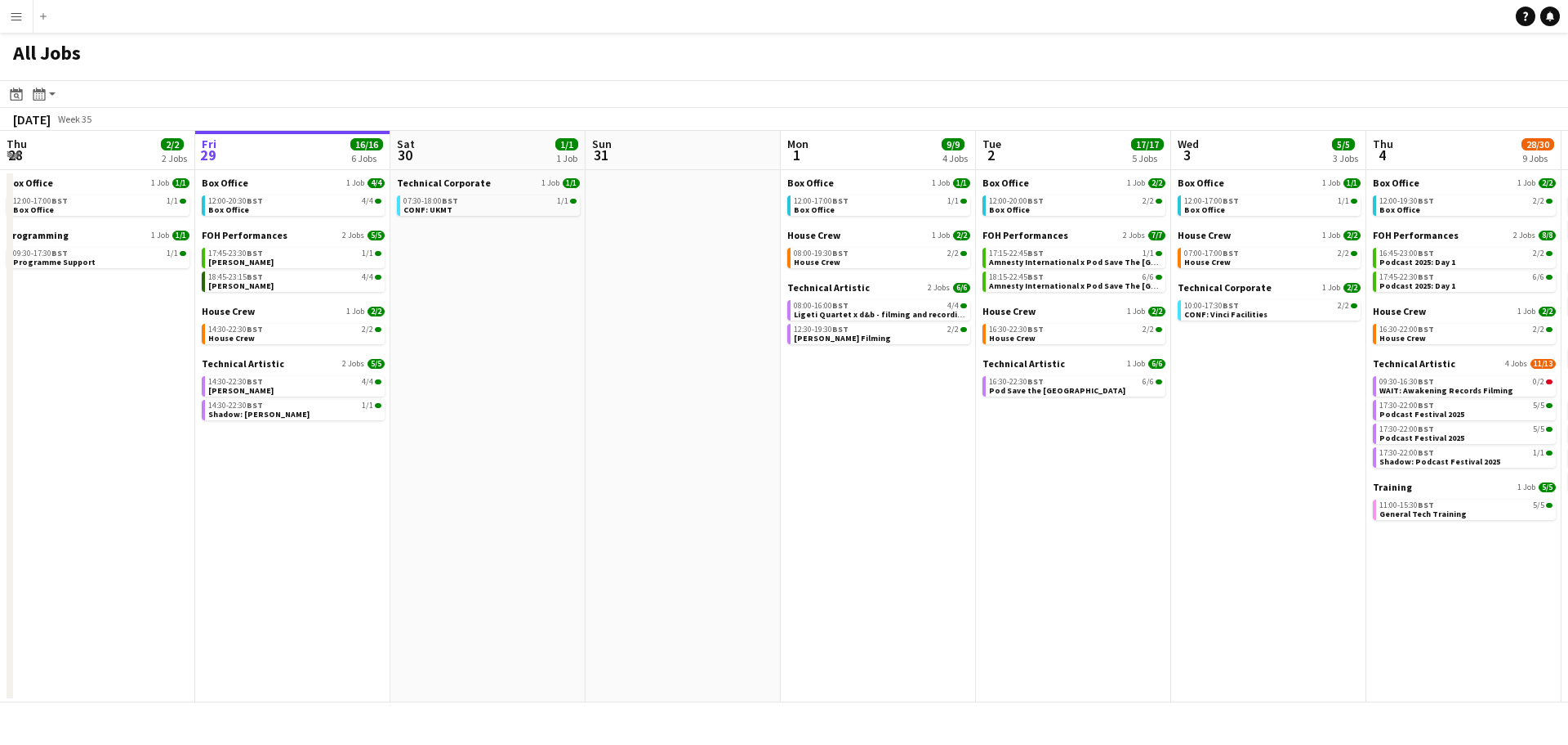
click at [16, 17] on app-icon "Menu" at bounding box center [16, 16] width 13 height 13
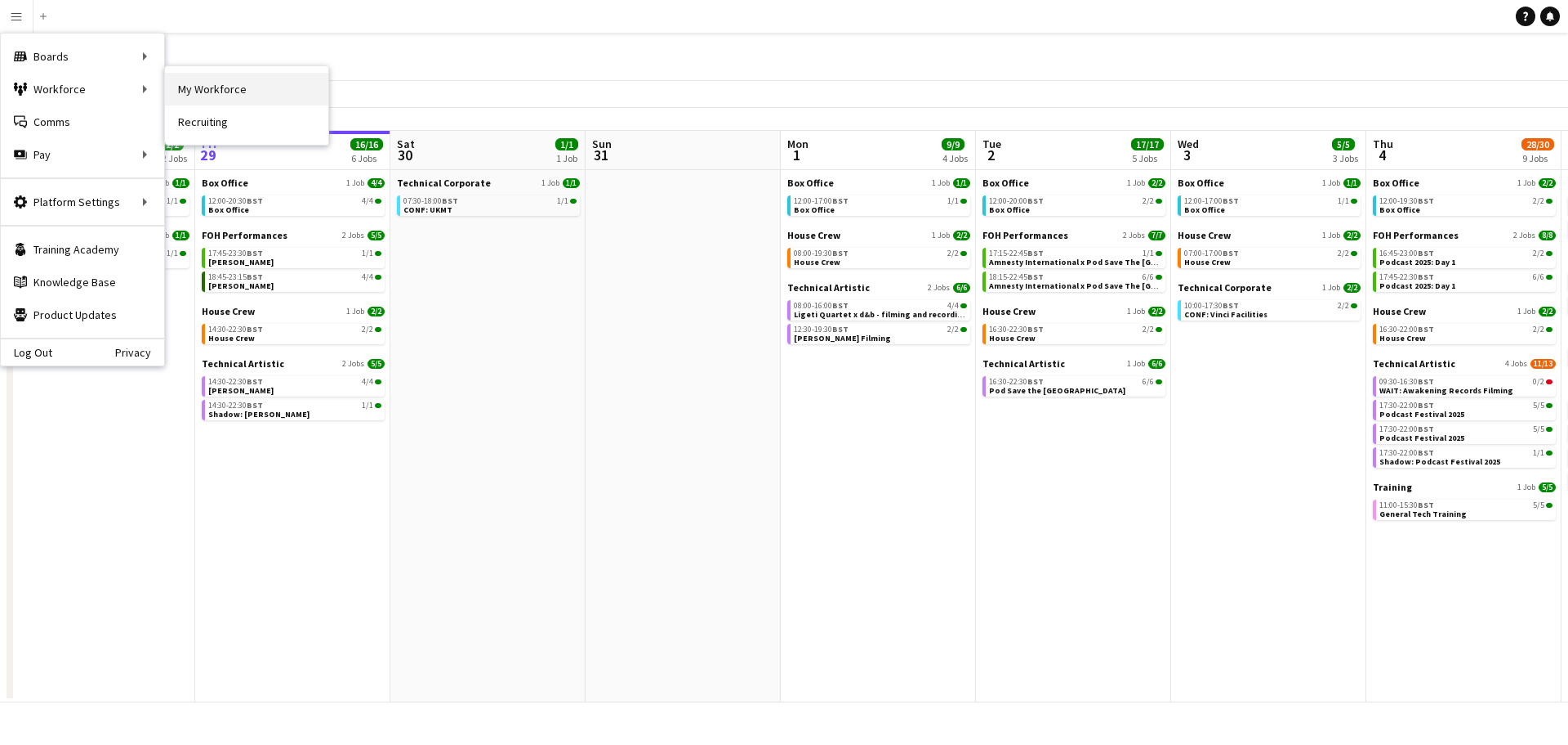
click at [187, 89] on link "My Workforce" at bounding box center [246, 89] width 163 height 33
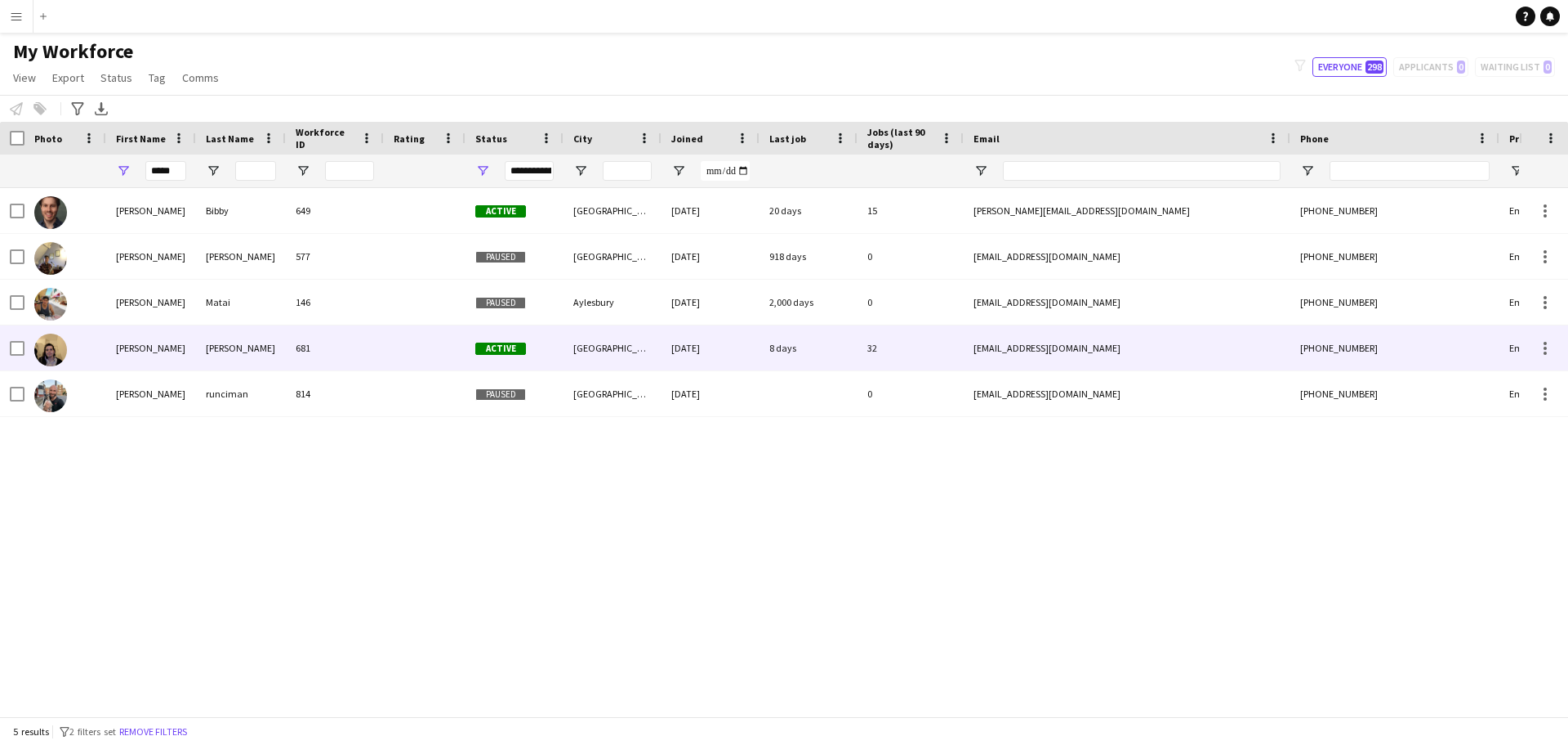
click at [125, 350] on div "[PERSON_NAME]" at bounding box center [151, 347] width 90 height 44
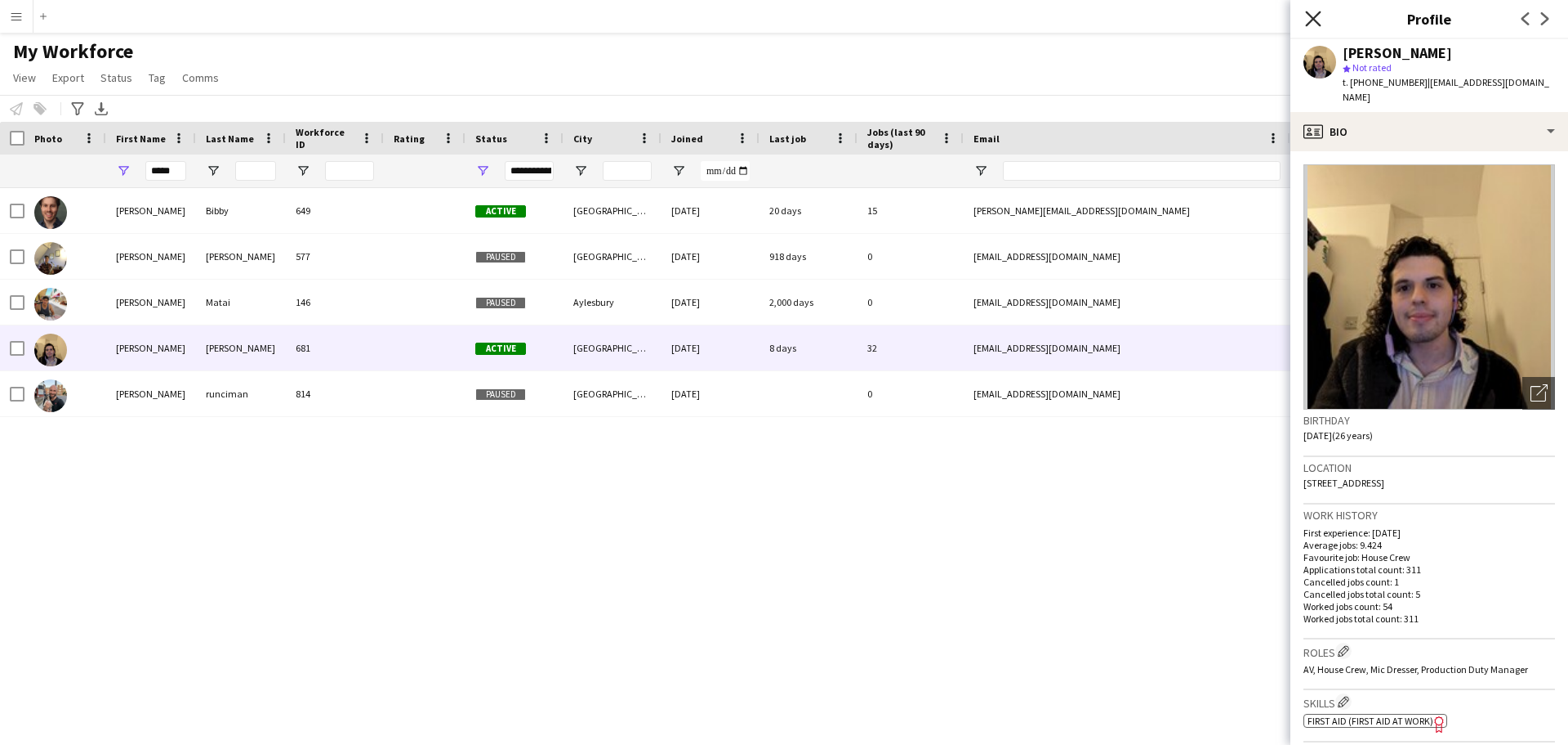
click at [1310, 15] on icon at bounding box center [1313, 19] width 16 height 16
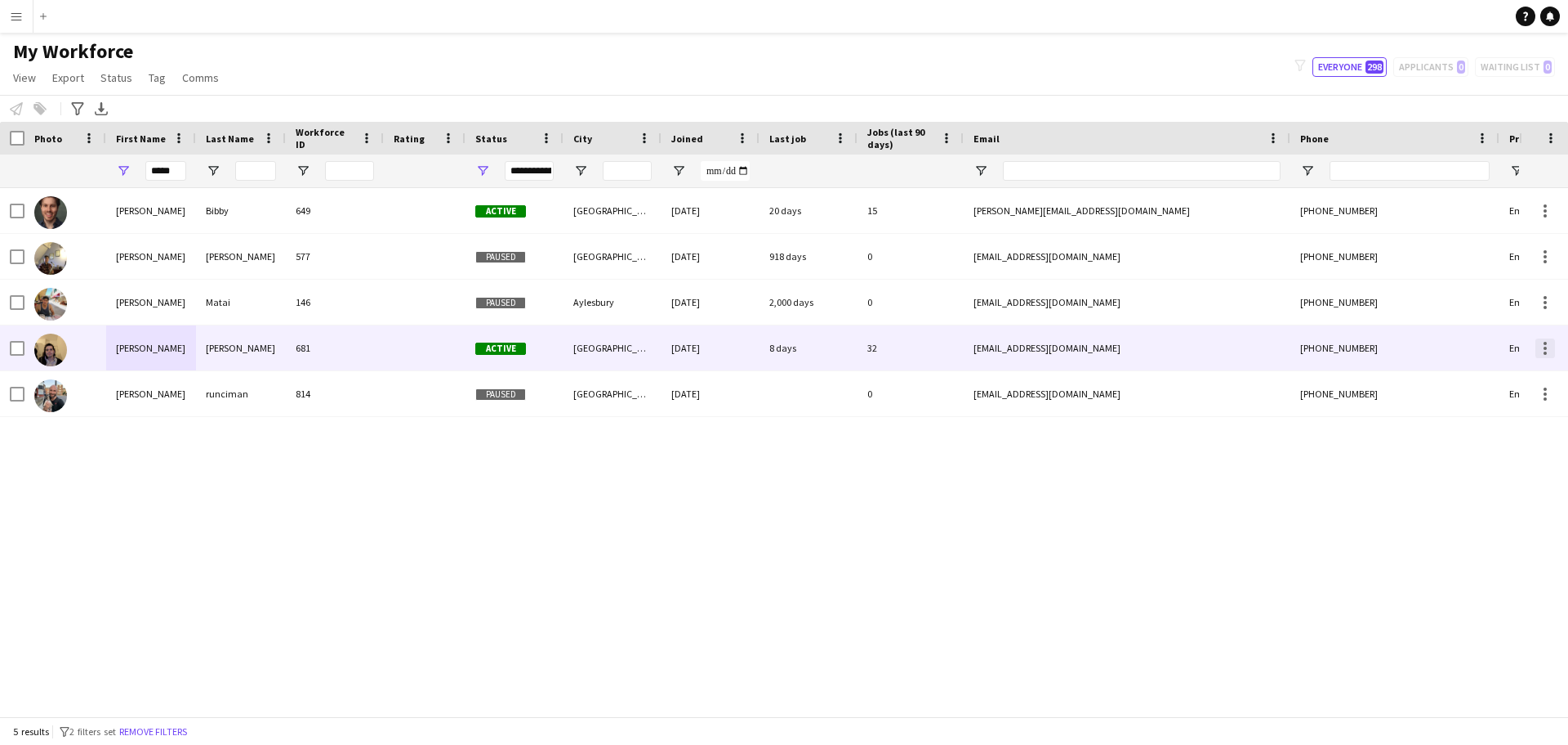
click at [1543, 338] on div at bounding box center [1545, 348] width 20 height 20
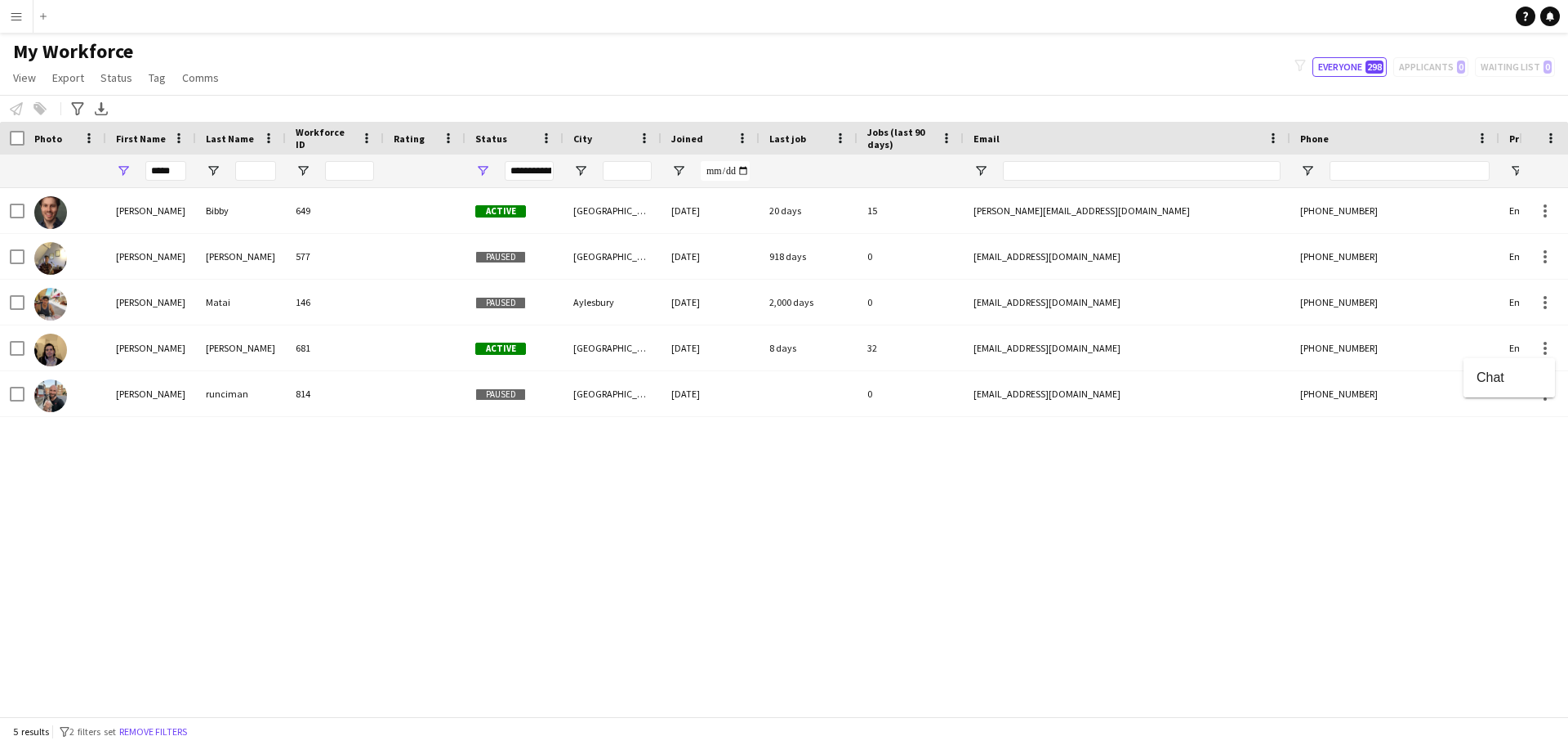
click at [1416, 533] on div at bounding box center [784, 372] width 1568 height 745
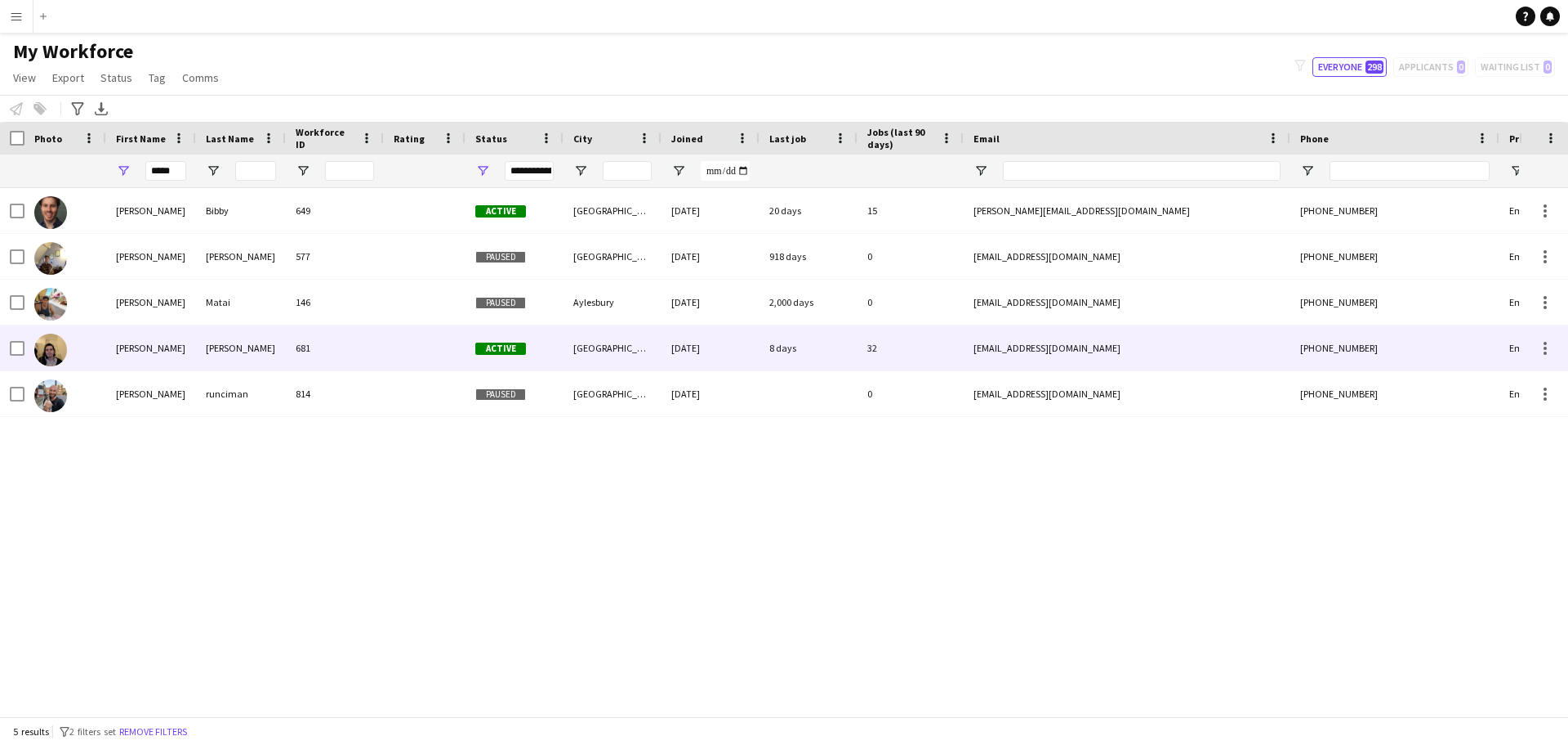
click at [122, 342] on div "[PERSON_NAME]" at bounding box center [151, 347] width 90 height 44
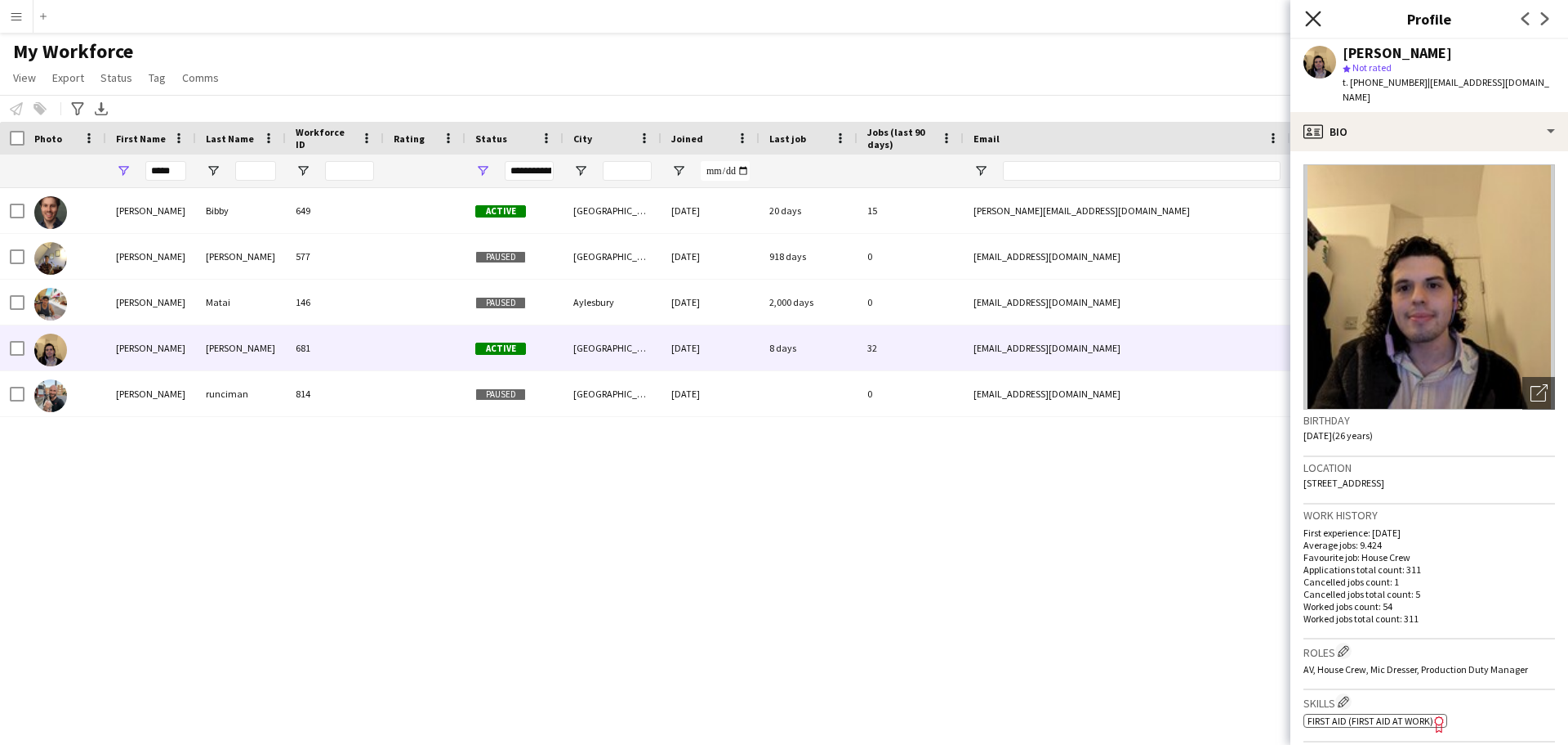
click at [1309, 14] on icon at bounding box center [1313, 19] width 16 height 16
